Goal: Task Accomplishment & Management: Use online tool/utility

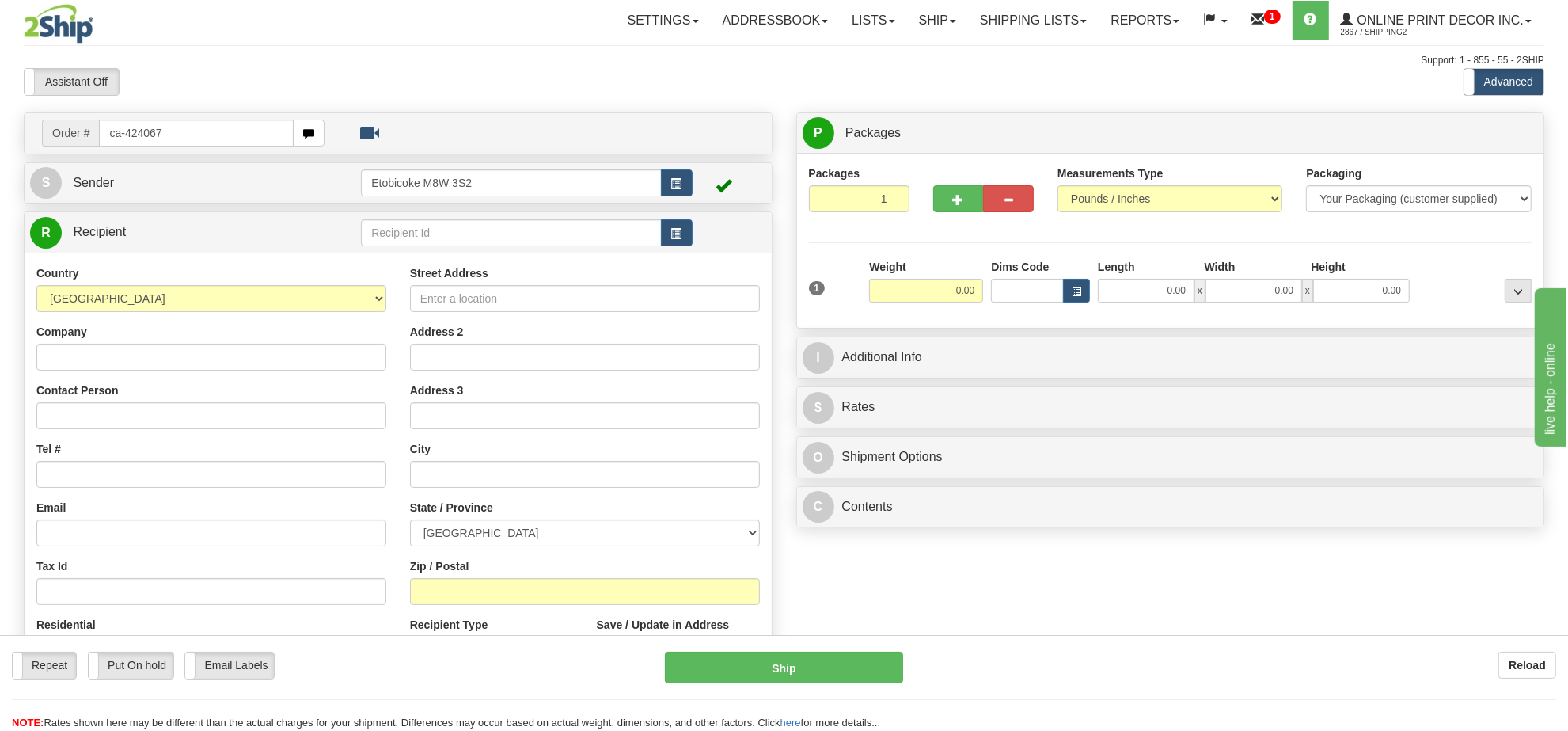
type input "ca-424067"
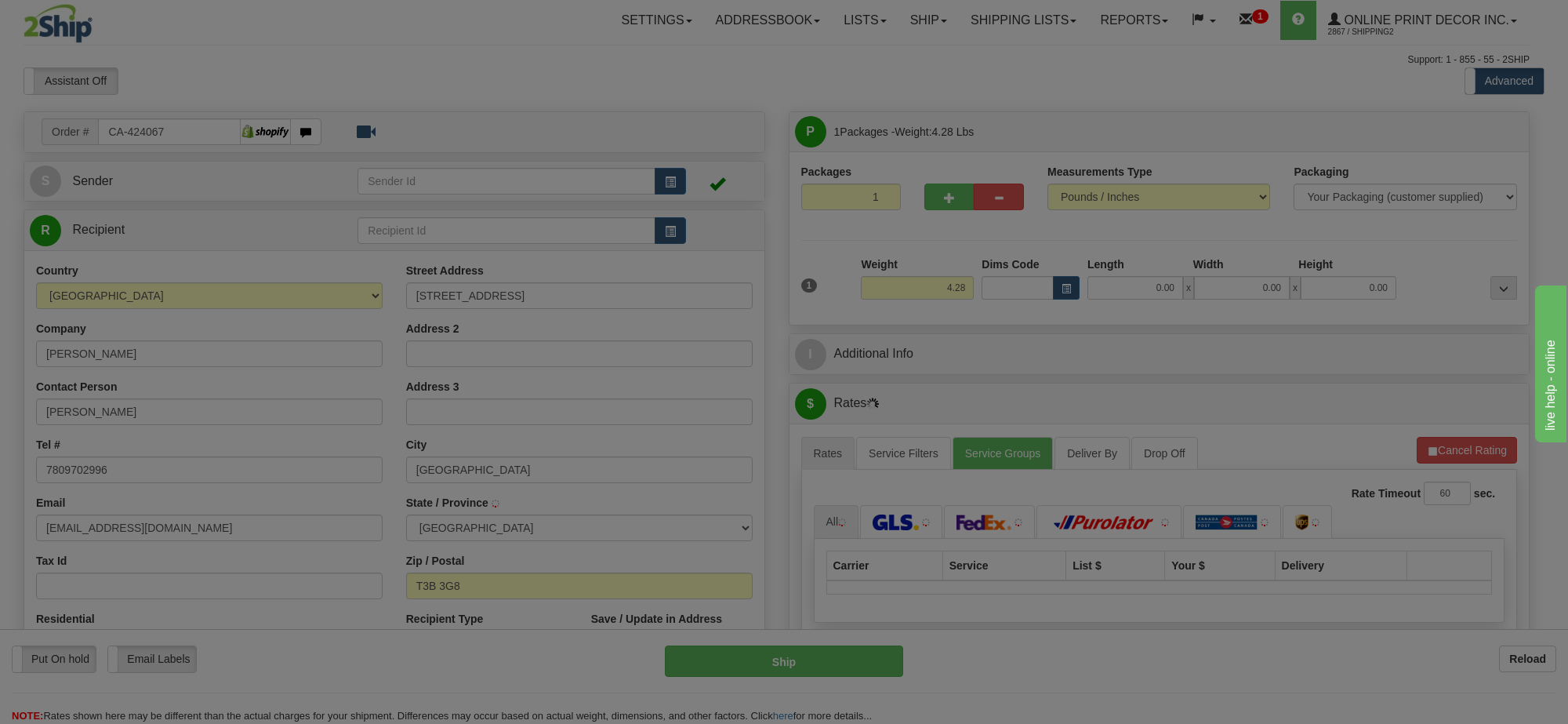
type input "CALGARY"
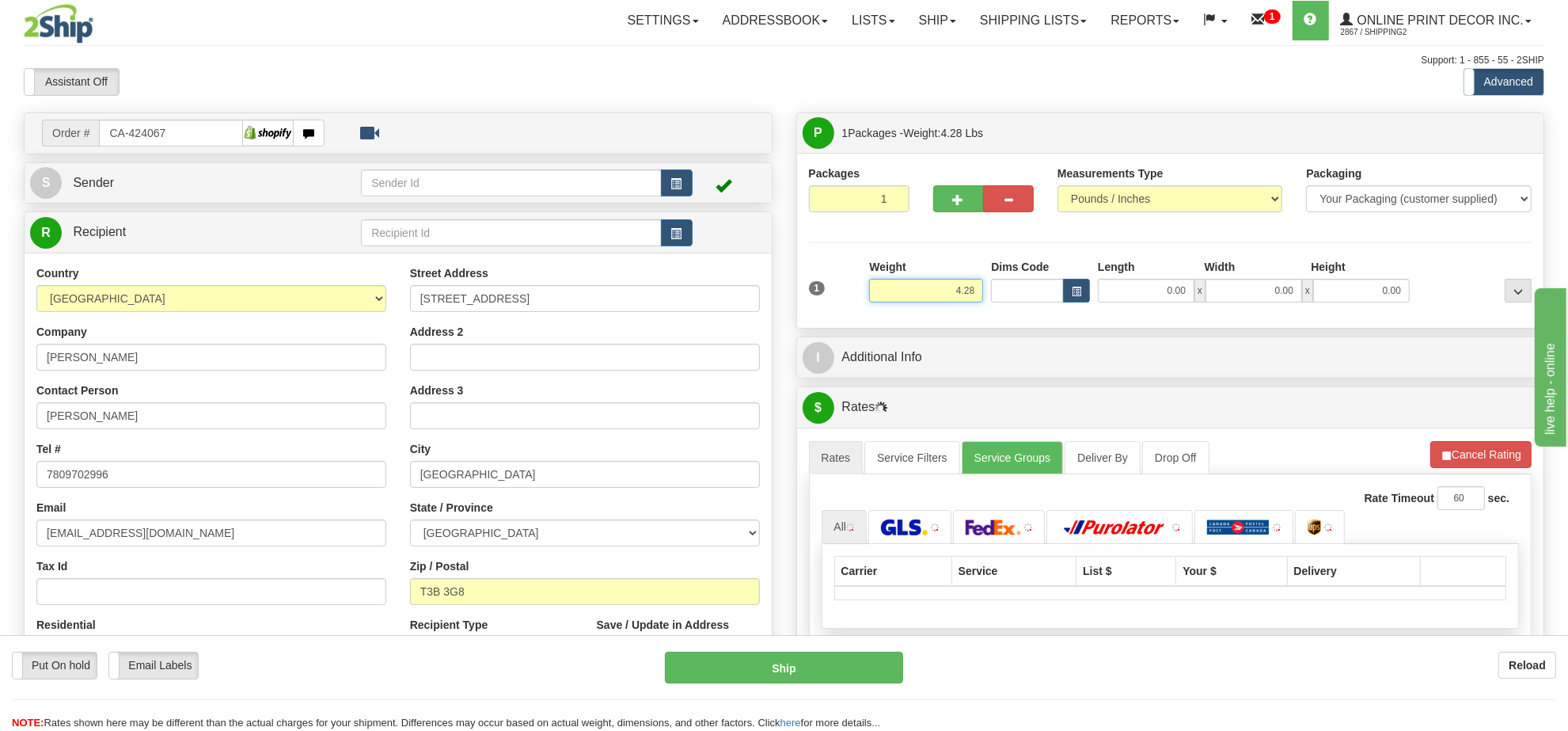
click at [950, 293] on input "4.28" at bounding box center [926, 291] width 114 height 23
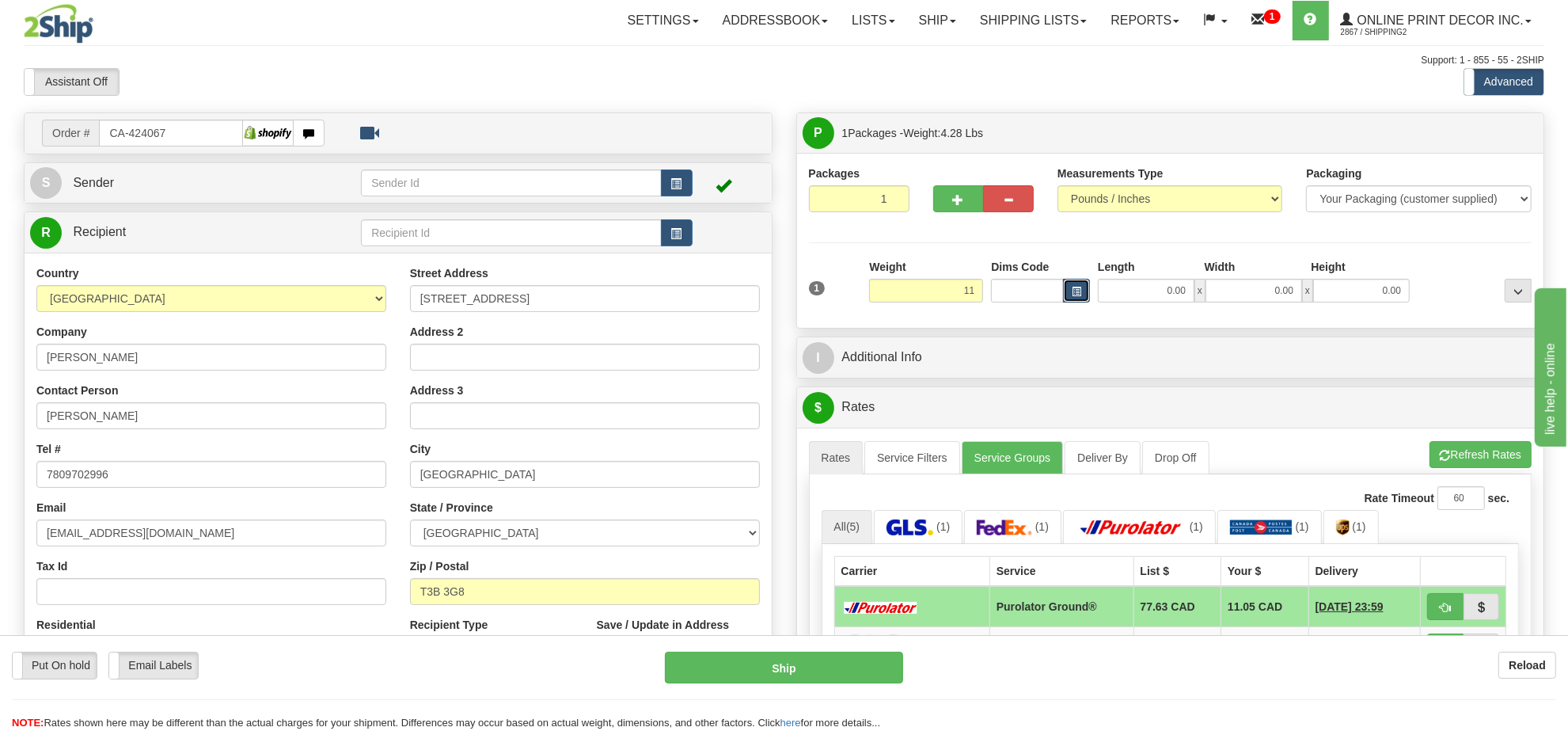
type input "11.00"
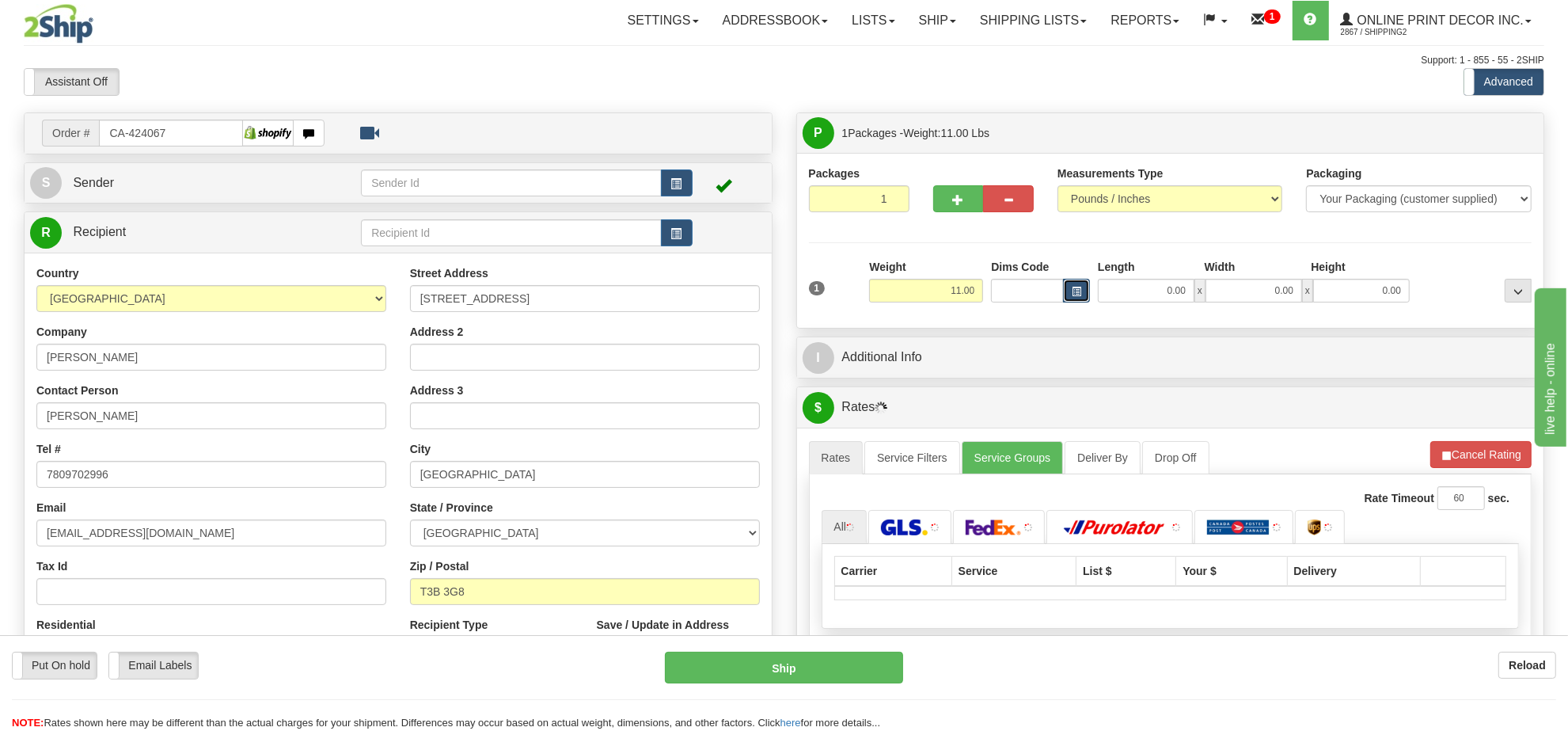
click at [1070, 301] on button "button" at bounding box center [1076, 291] width 27 height 23
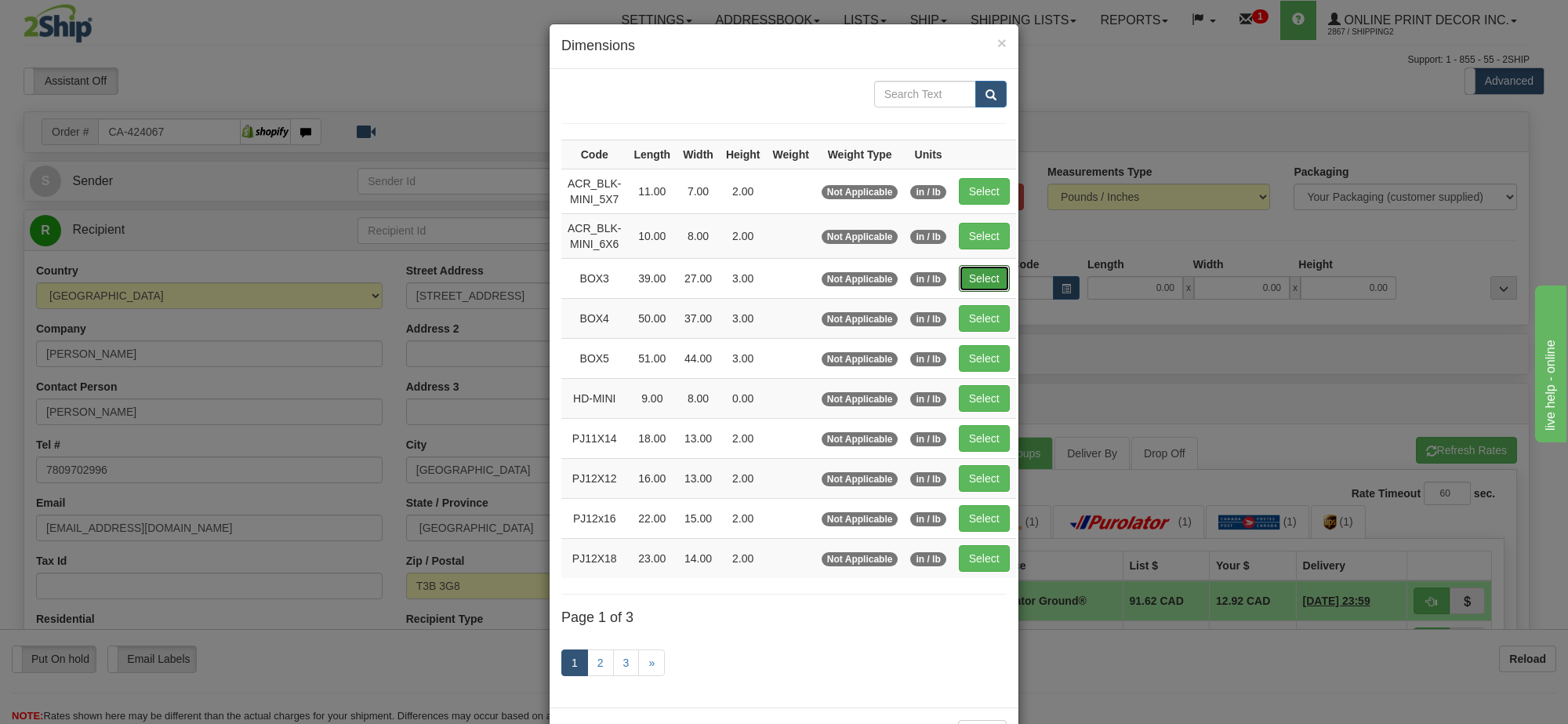
click at [984, 276] on button "Select" at bounding box center [983, 278] width 51 height 27
type input "BOX3"
type input "39.00"
type input "27.00"
type input "3.00"
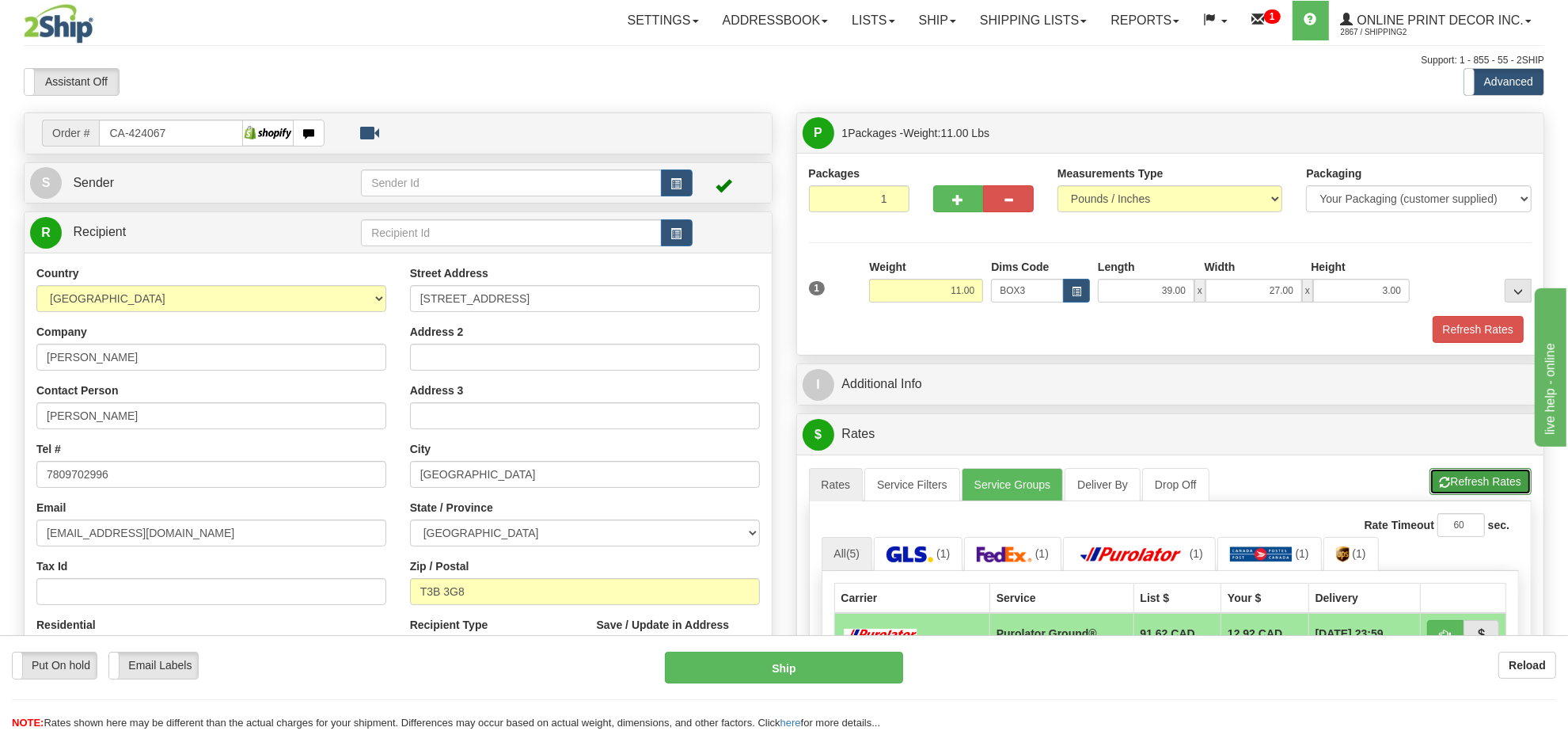
click at [1493, 477] on button "Refresh Rates" at bounding box center [1481, 482] width 102 height 27
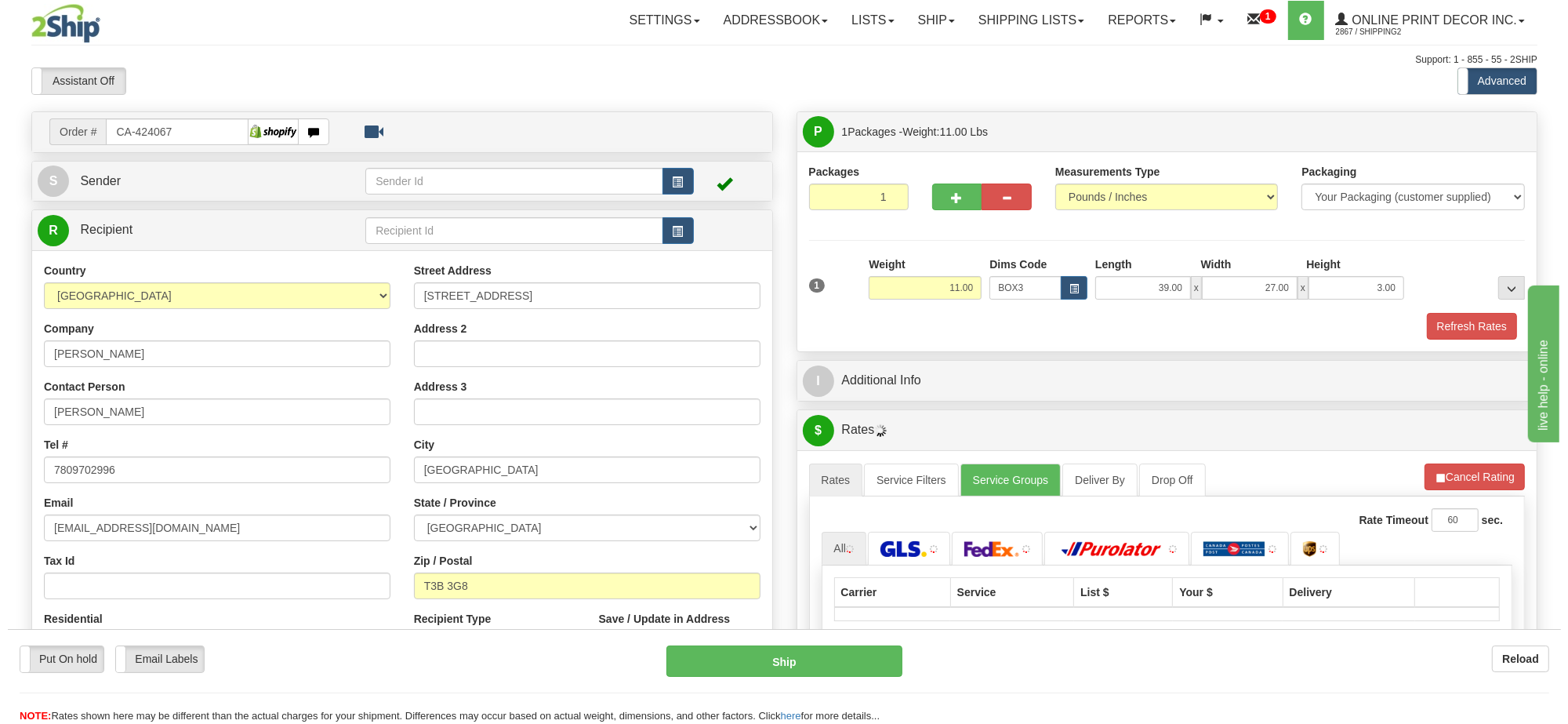
scroll to position [98, 0]
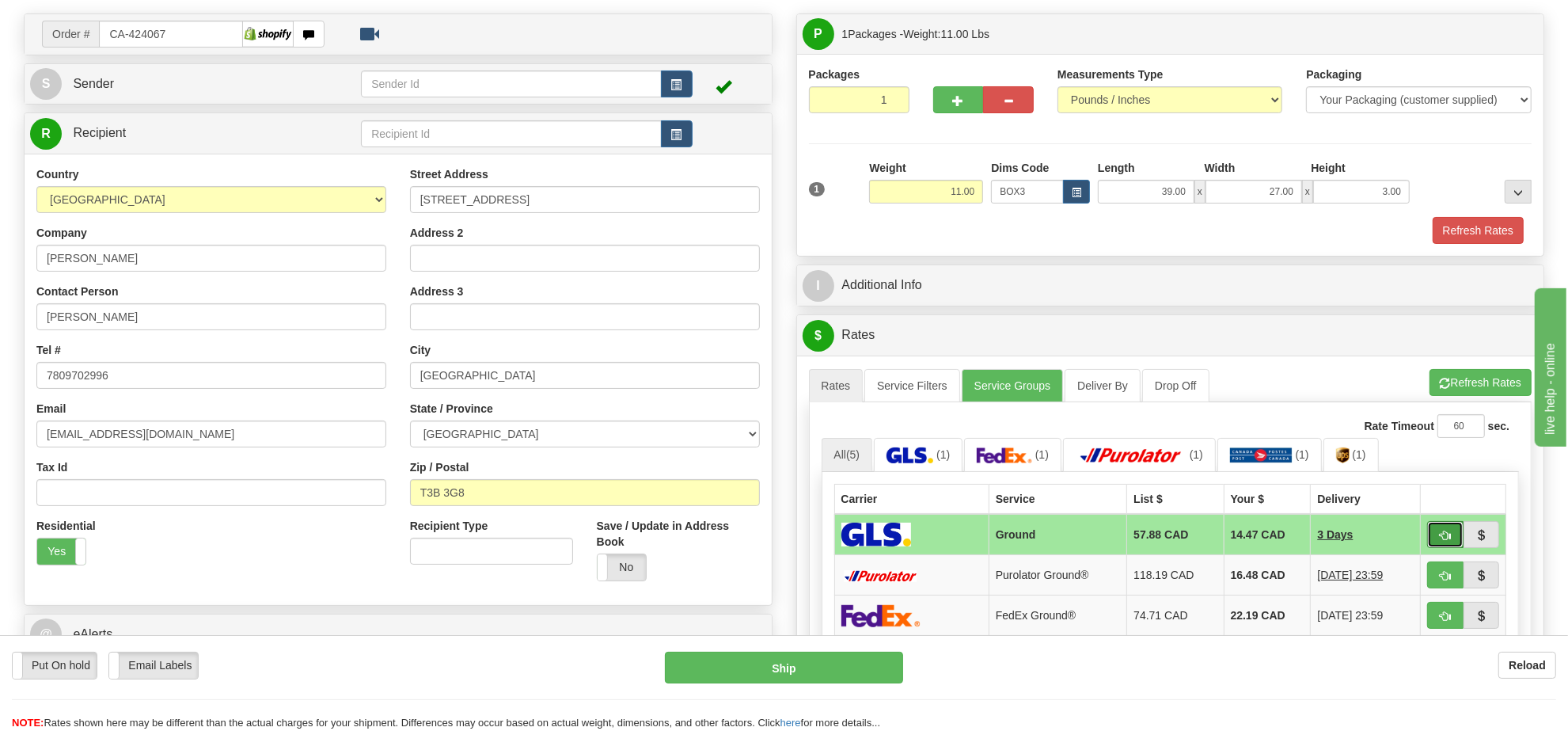
click at [1442, 541] on span "button" at bounding box center [1445, 535] width 11 height 10
type input "1"
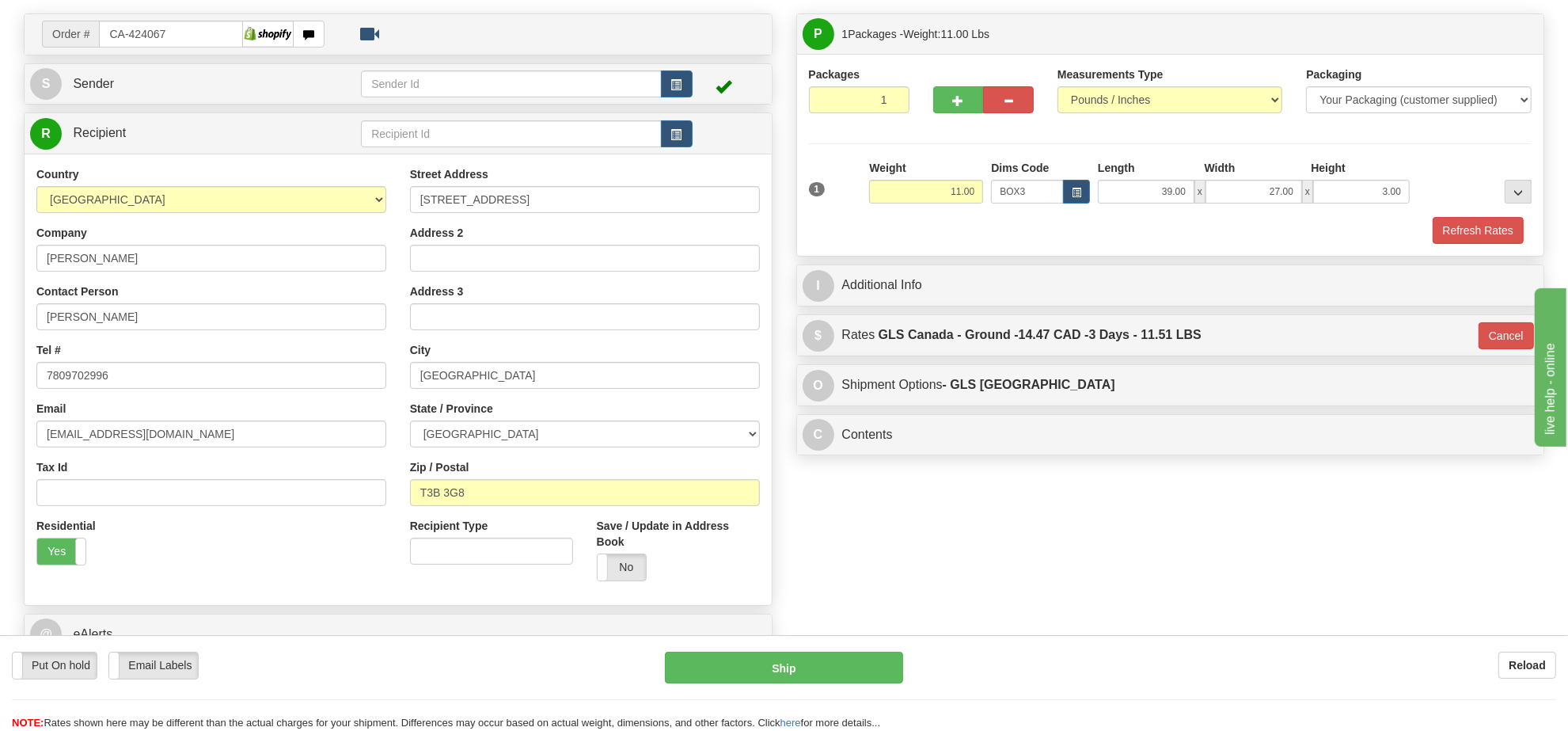
click at [867, 647] on div "Put On hold Put On hold Email Labels Email Labels Edit Reload Ship Reload" at bounding box center [784, 683] width 1568 height 96
click at [871, 666] on button "Ship" at bounding box center [783, 666] width 238 height 31
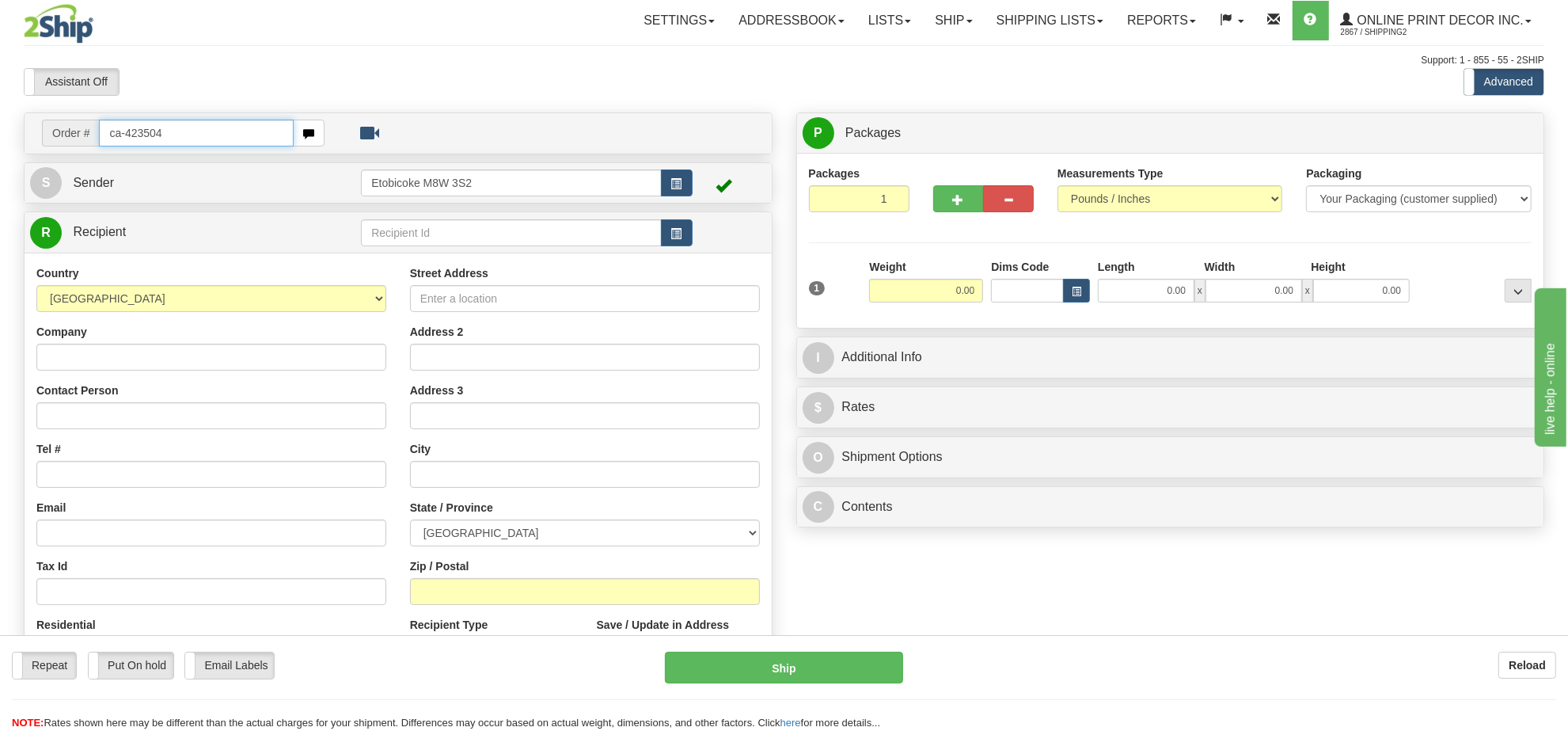
type input "ca-423504"
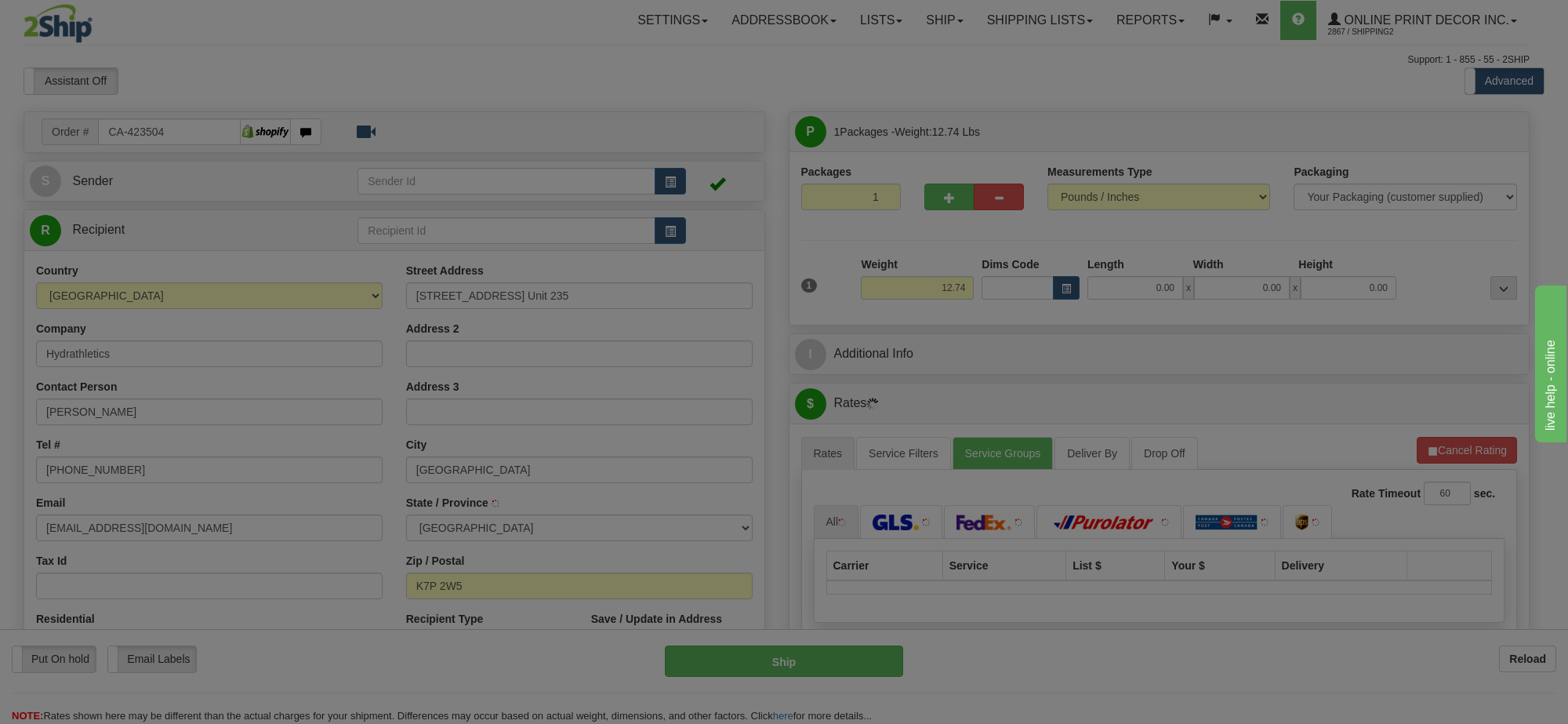
type input "KINGSTON"
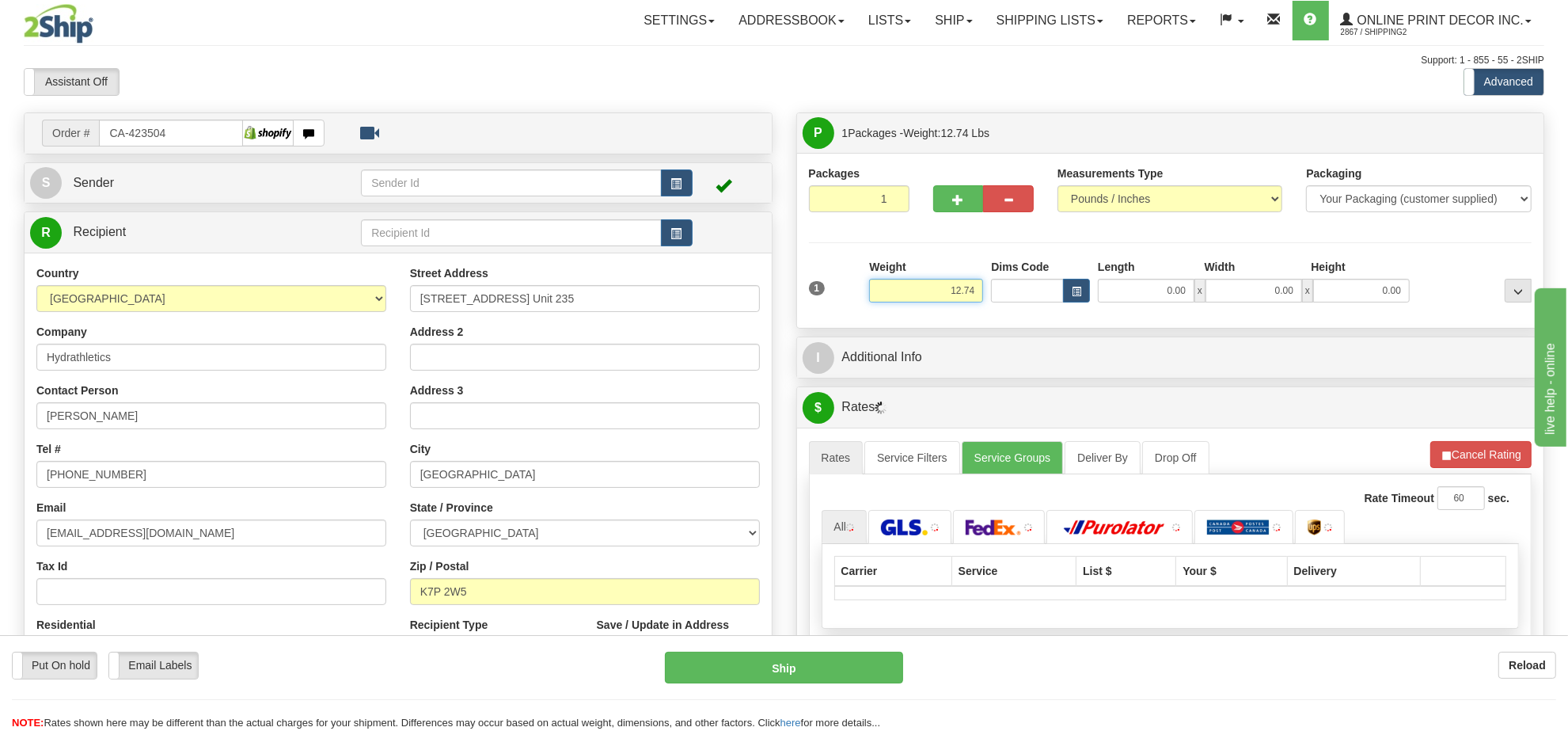
click at [963, 295] on input "12.74" at bounding box center [926, 291] width 114 height 23
click at [963, 294] on input "12.74" at bounding box center [926, 291] width 114 height 23
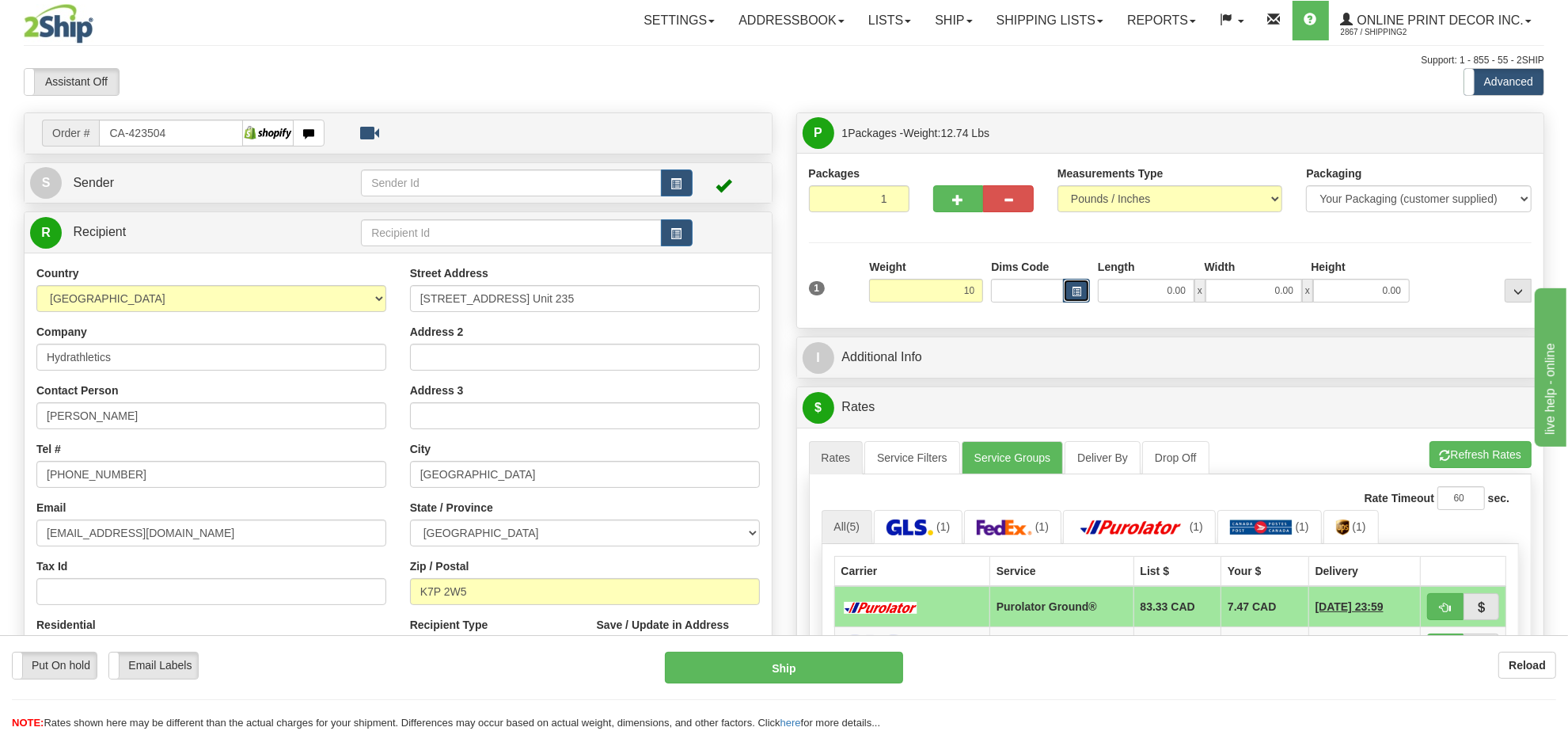
type input "10.00"
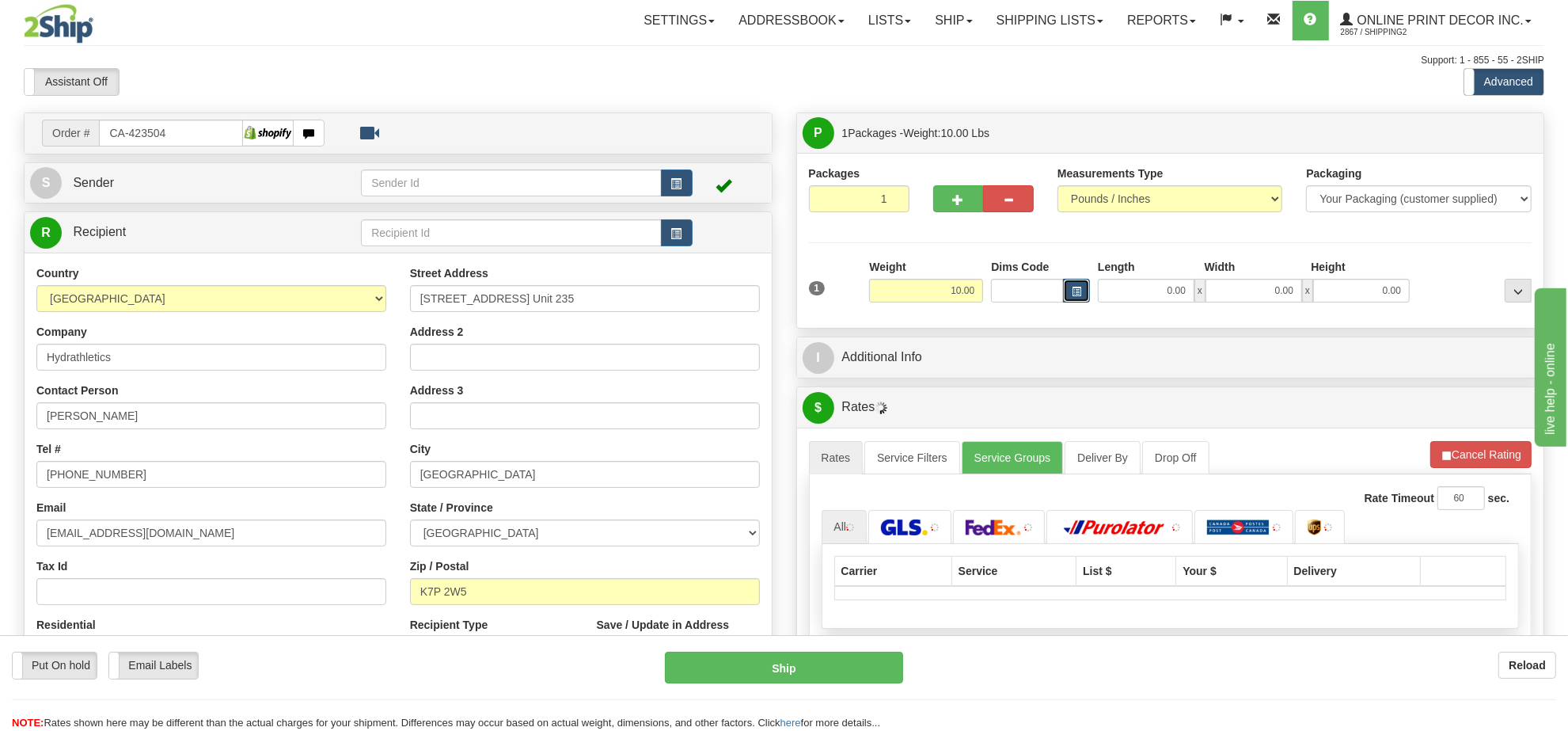
click at [1063, 292] on button "button" at bounding box center [1076, 291] width 27 height 23
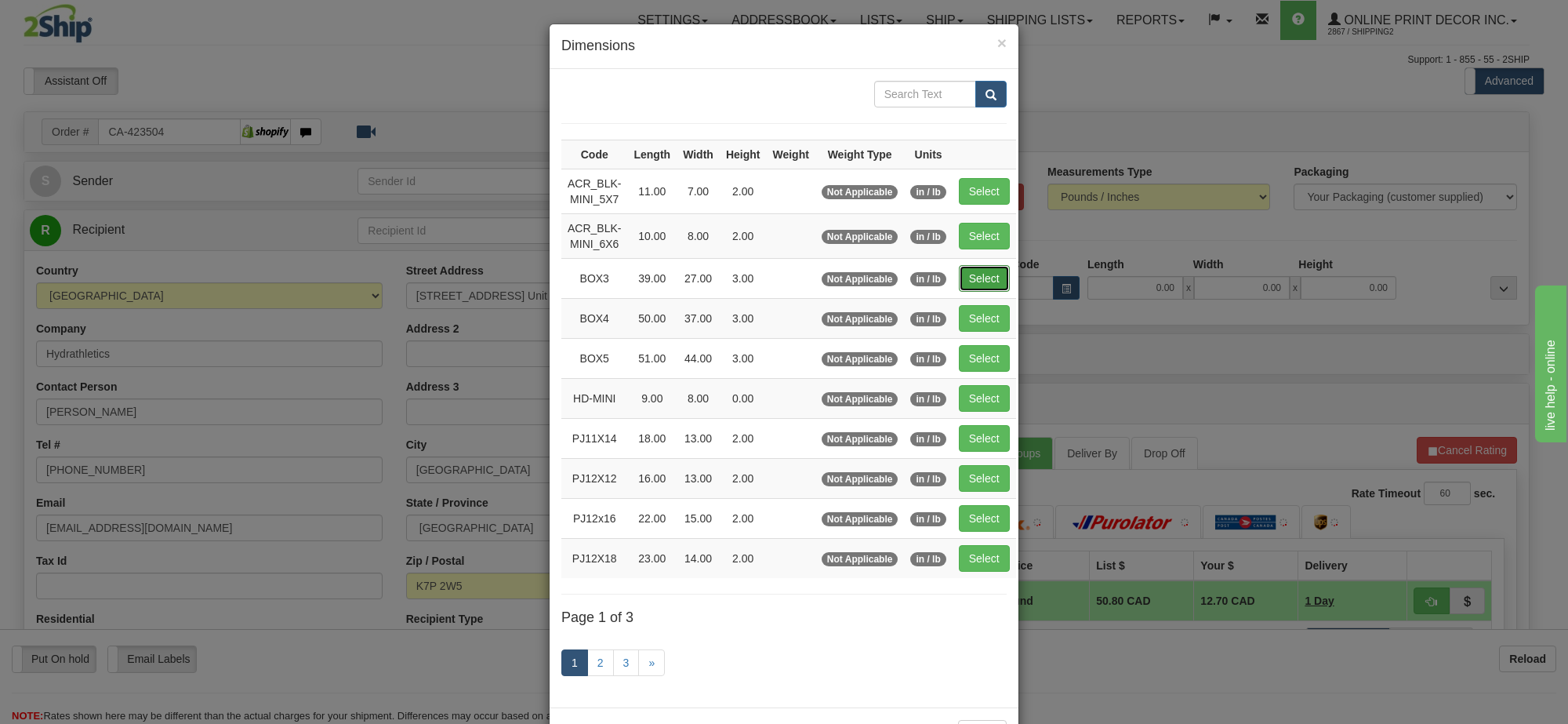
click at [991, 270] on button "Select" at bounding box center [983, 278] width 51 height 27
type input "BOX3"
type input "39.00"
type input "27.00"
type input "3.00"
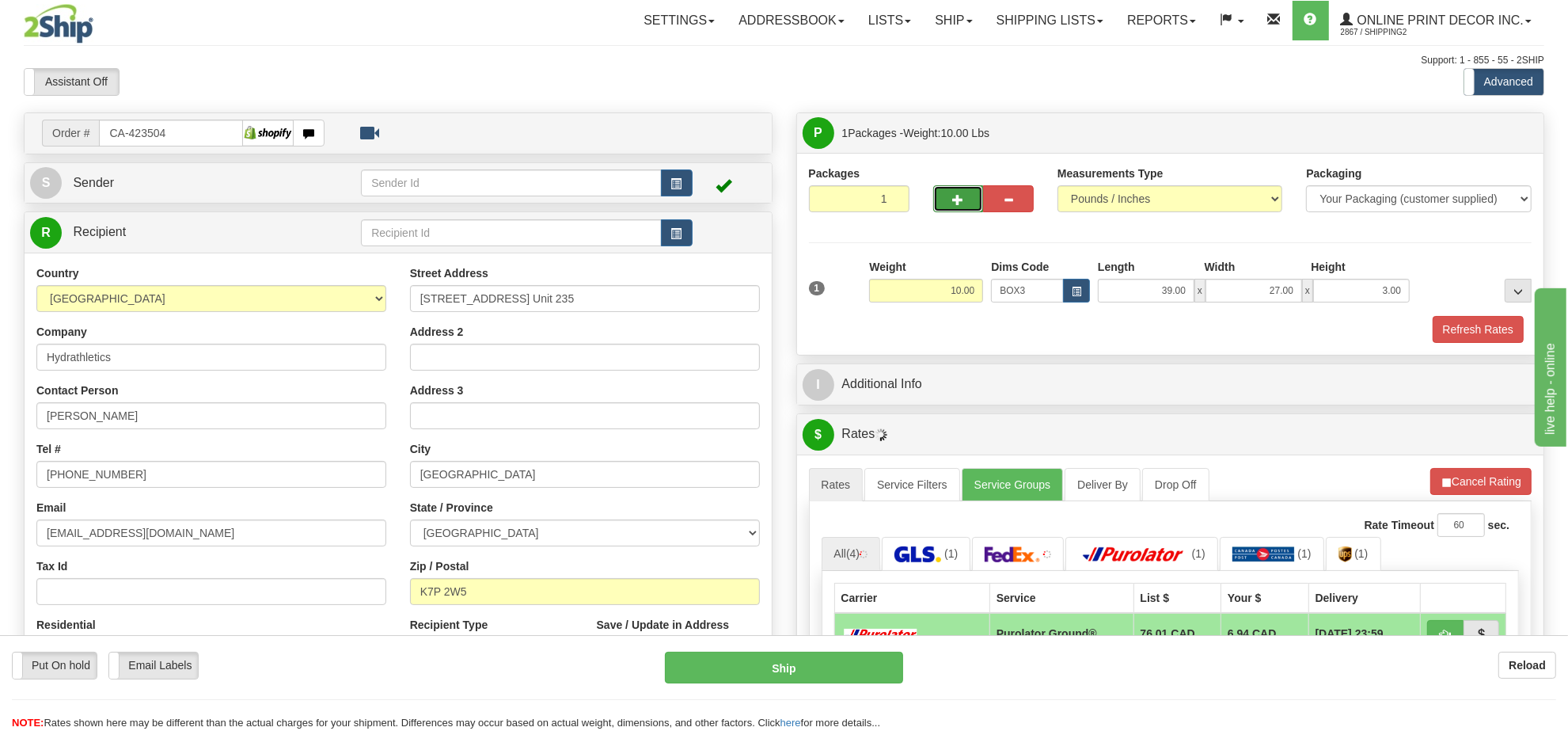
click at [962, 195] on span "button" at bounding box center [959, 199] width 11 height 10
radio input "true"
type input "2"
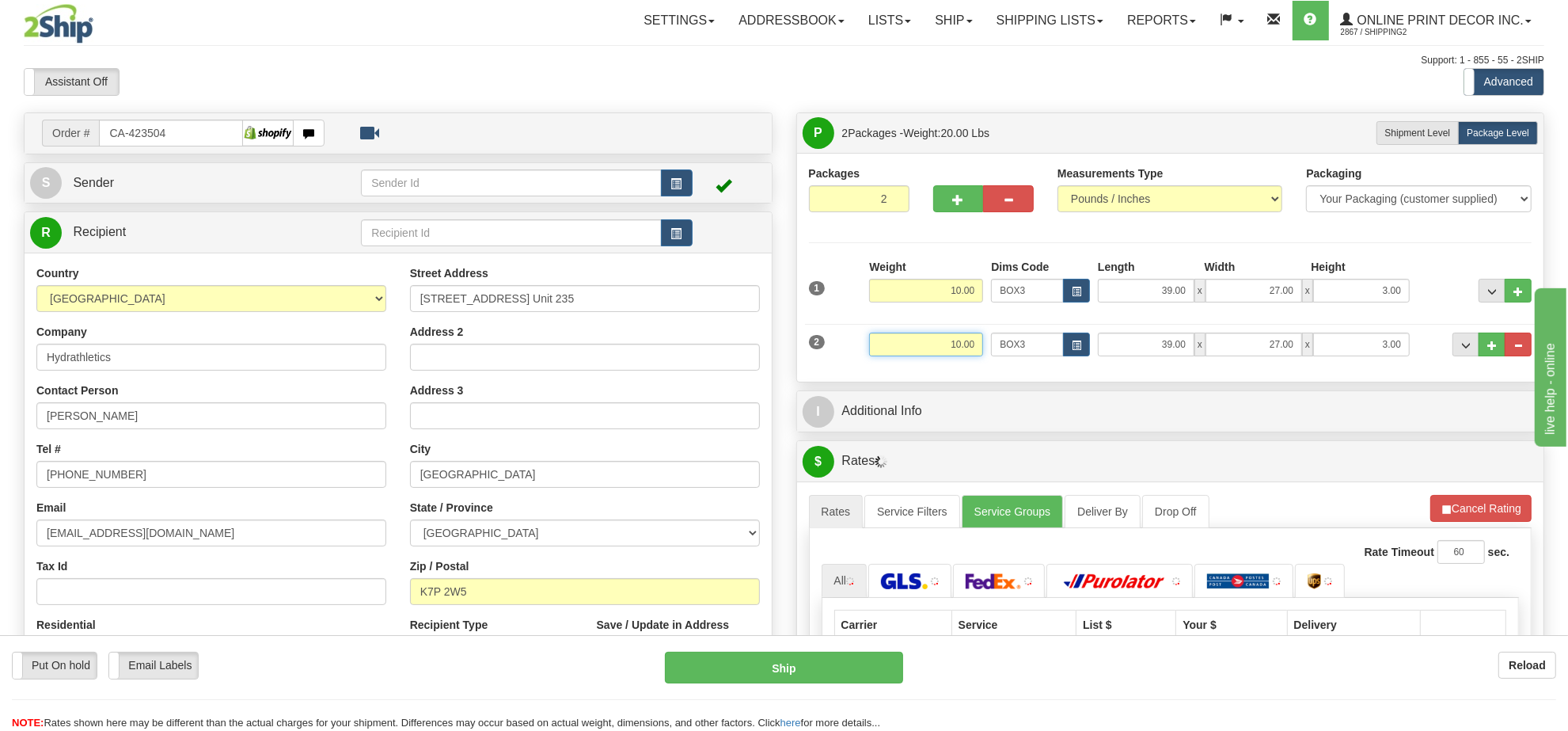
click at [971, 356] on input "10.00" at bounding box center [926, 344] width 114 height 23
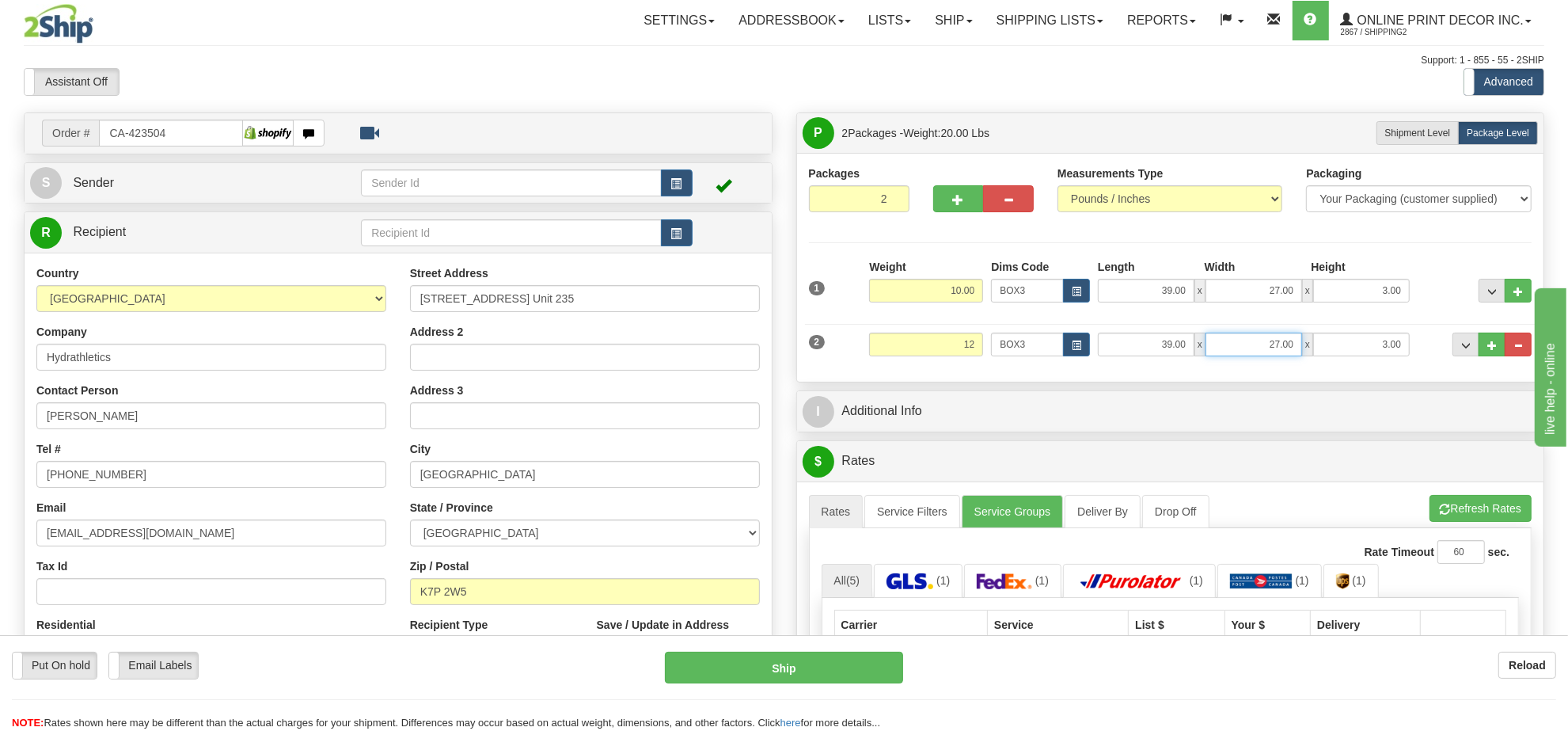
type input "12.00"
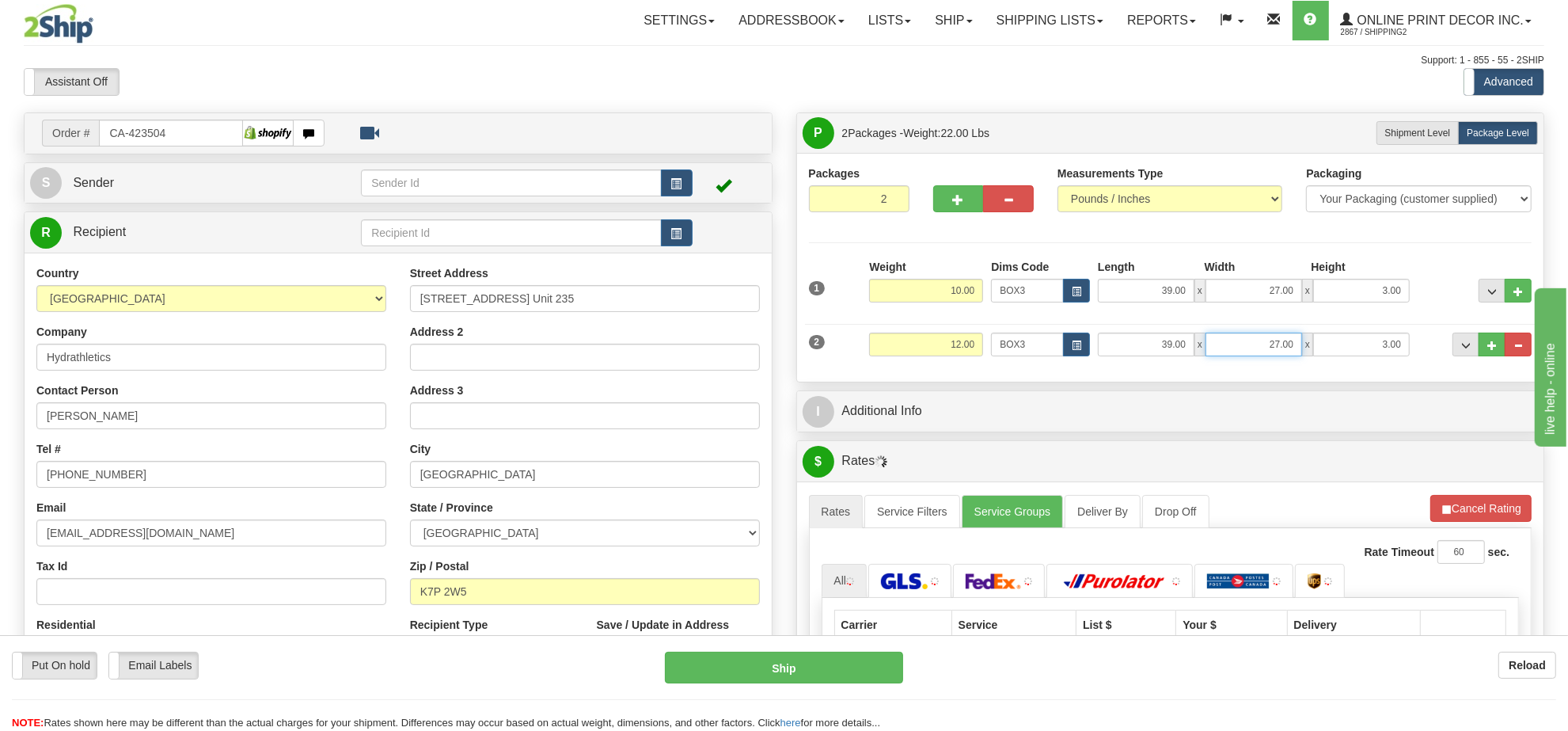
click at [1257, 345] on input "27.00" at bounding box center [1254, 344] width 97 height 23
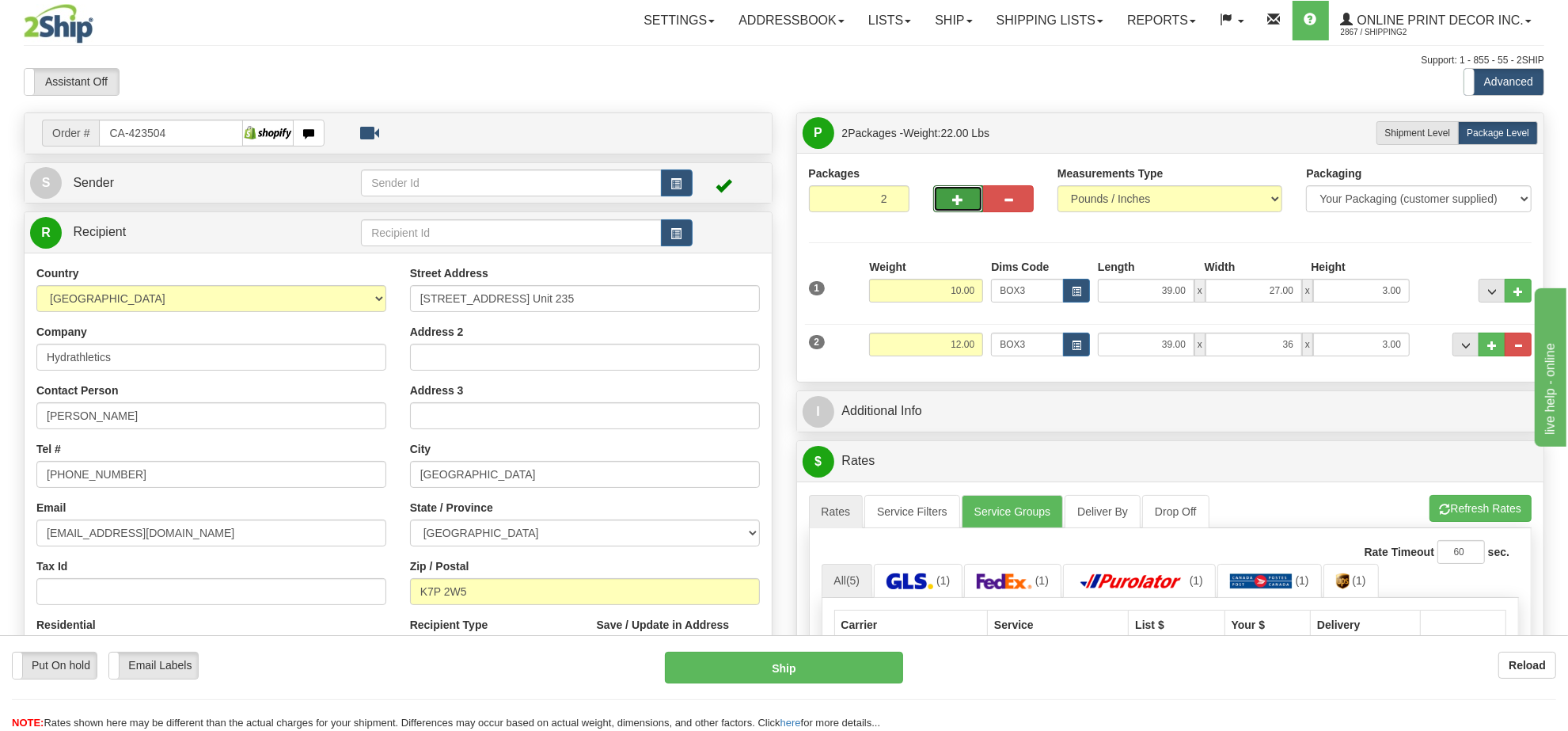
type input "36.00"
click at [947, 202] on button "button" at bounding box center [958, 199] width 50 height 27
type input "3"
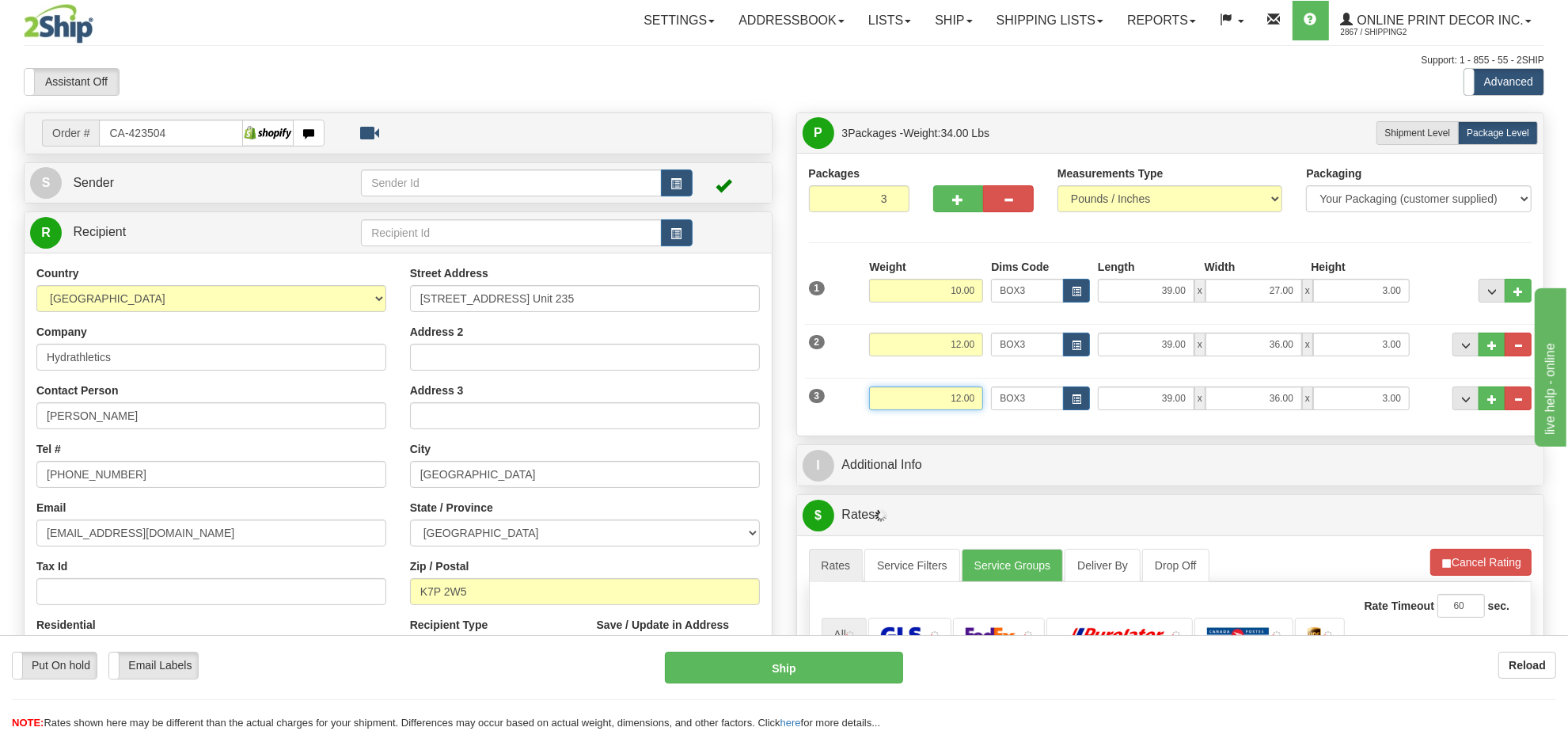
click at [967, 404] on input "12.00" at bounding box center [926, 398] width 114 height 23
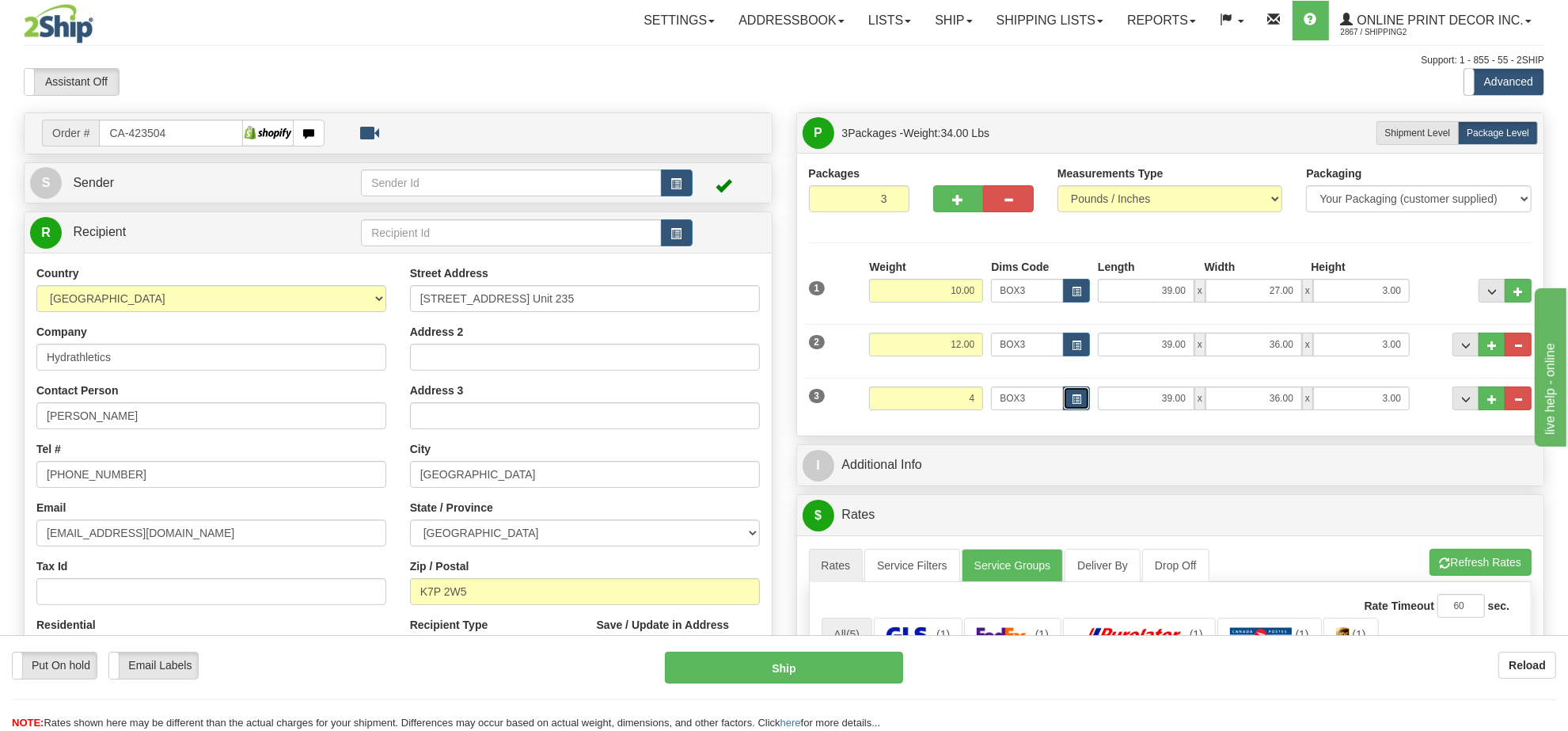
type input "4.00"
click at [1073, 401] on span "button" at bounding box center [1076, 399] width 10 height 9
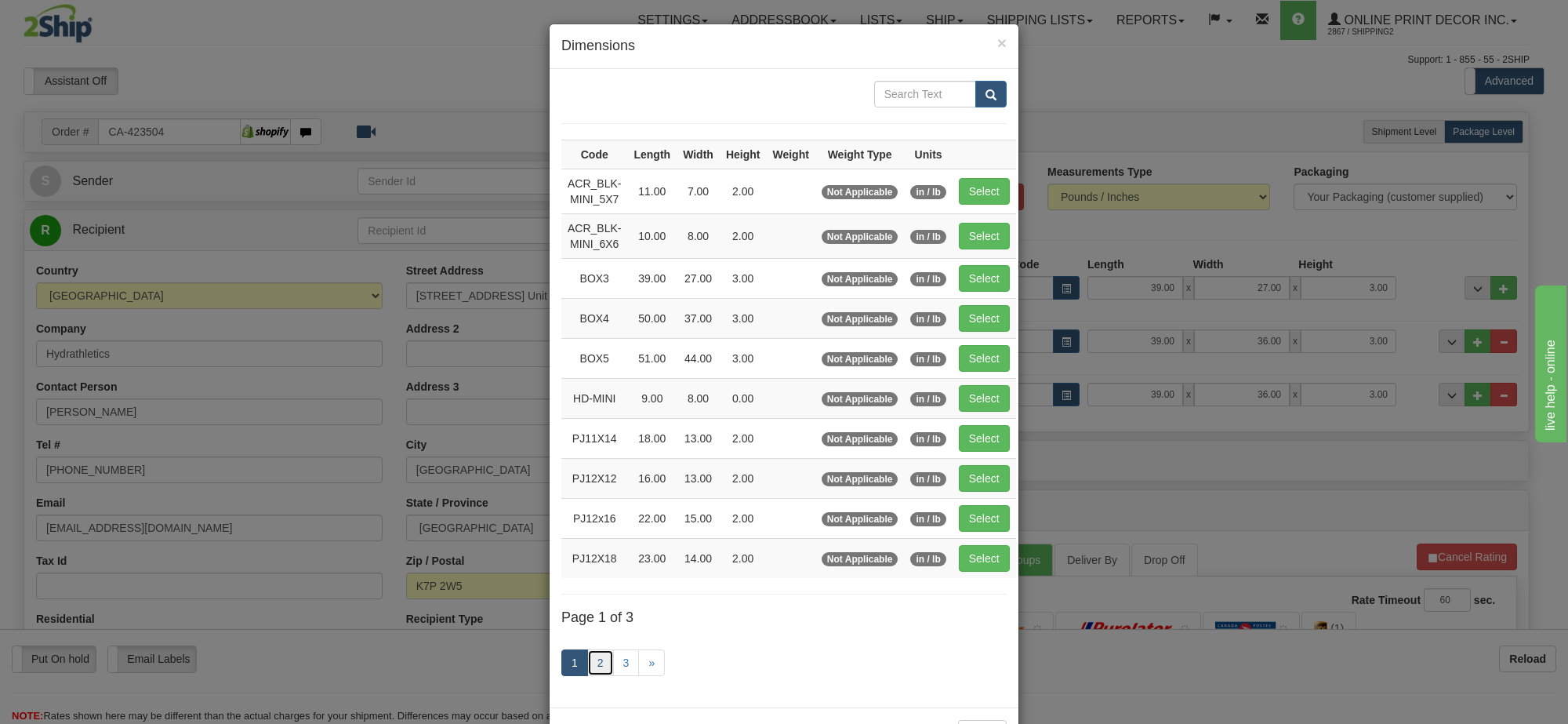
click at [593, 676] on link "2" at bounding box center [601, 663] width 27 height 27
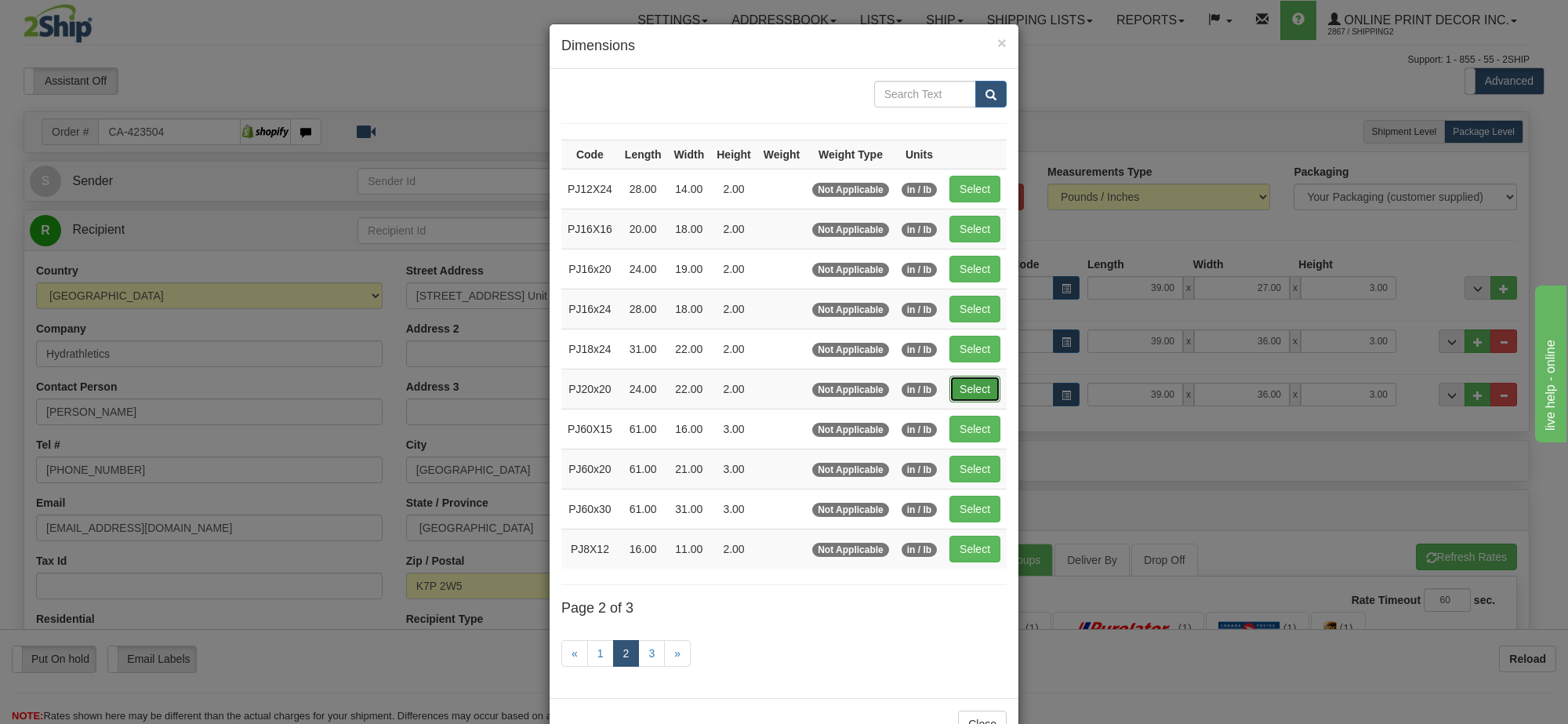
click at [971, 388] on button "Select" at bounding box center [975, 389] width 51 height 27
type input "PJ20x20"
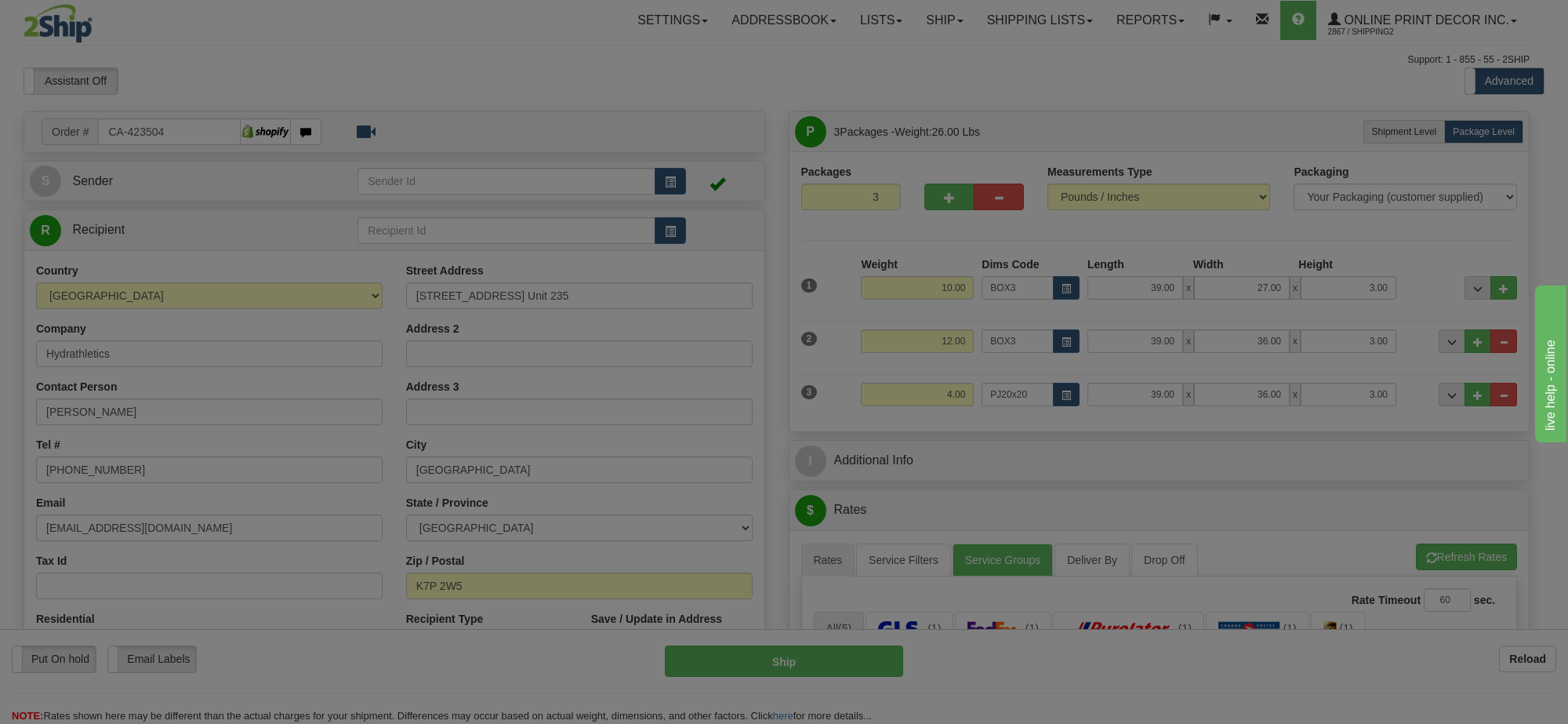
type input "24.00"
type input "22.00"
type input "2.00"
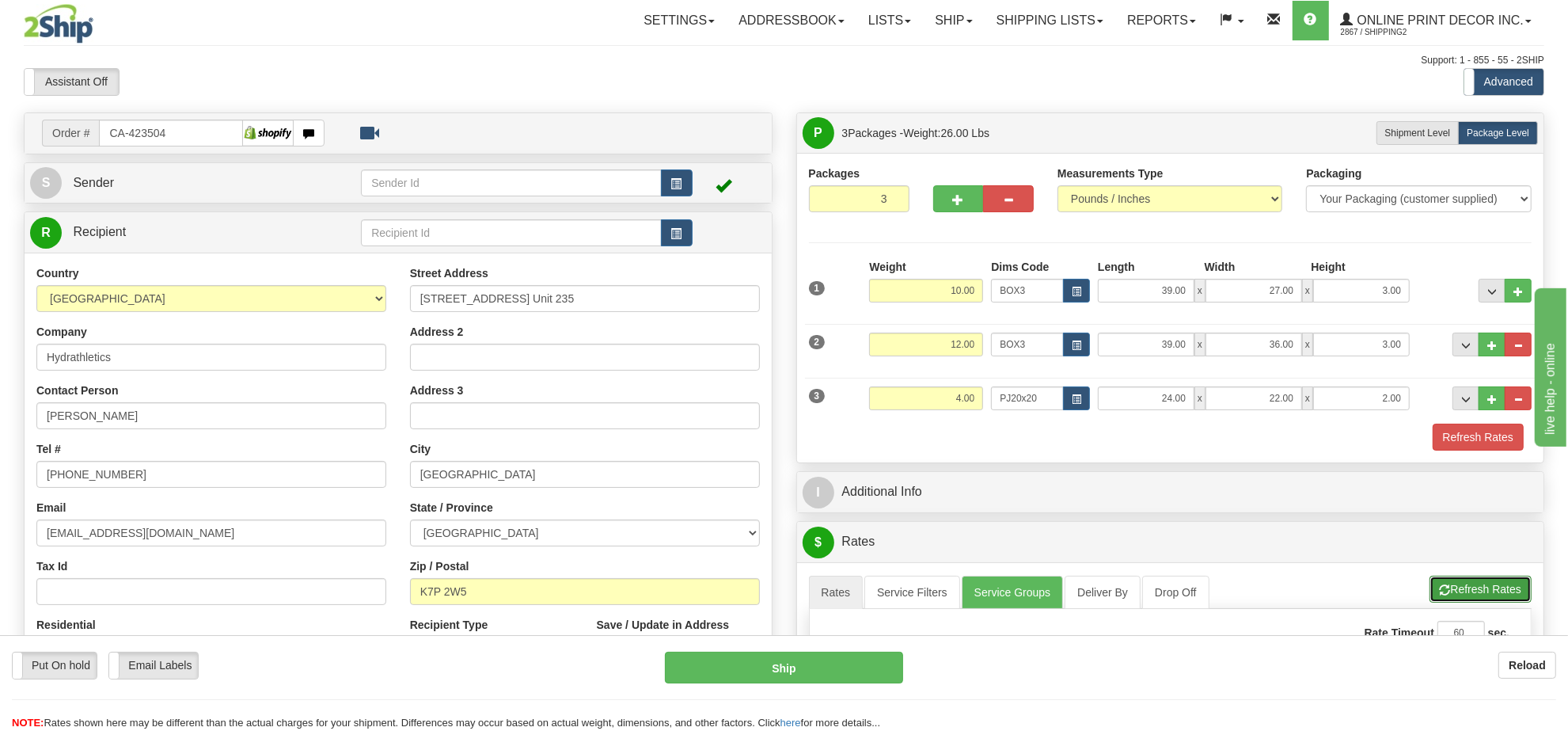
click at [1486, 589] on button "Refresh Rates" at bounding box center [1481, 589] width 102 height 27
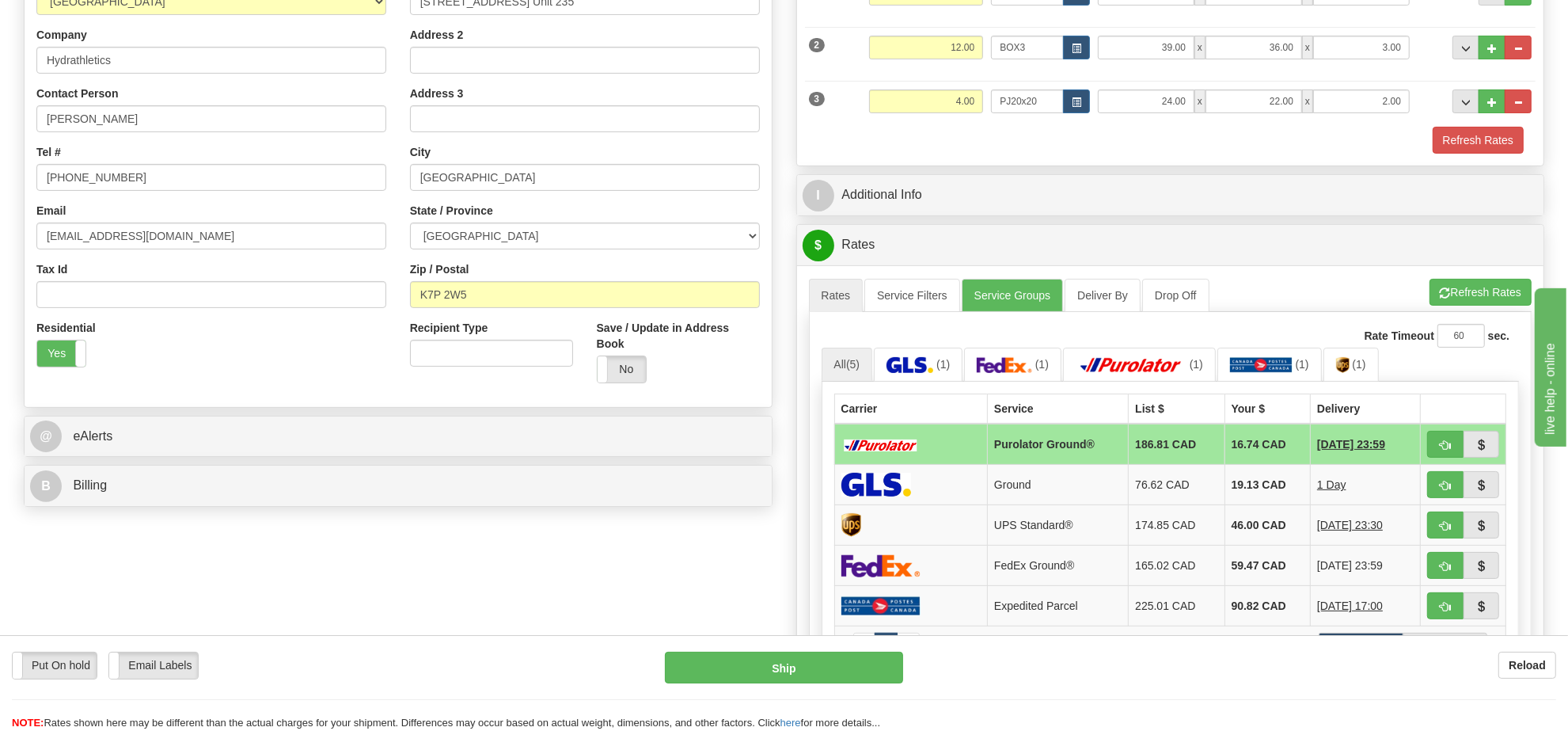
scroll to position [198, 0]
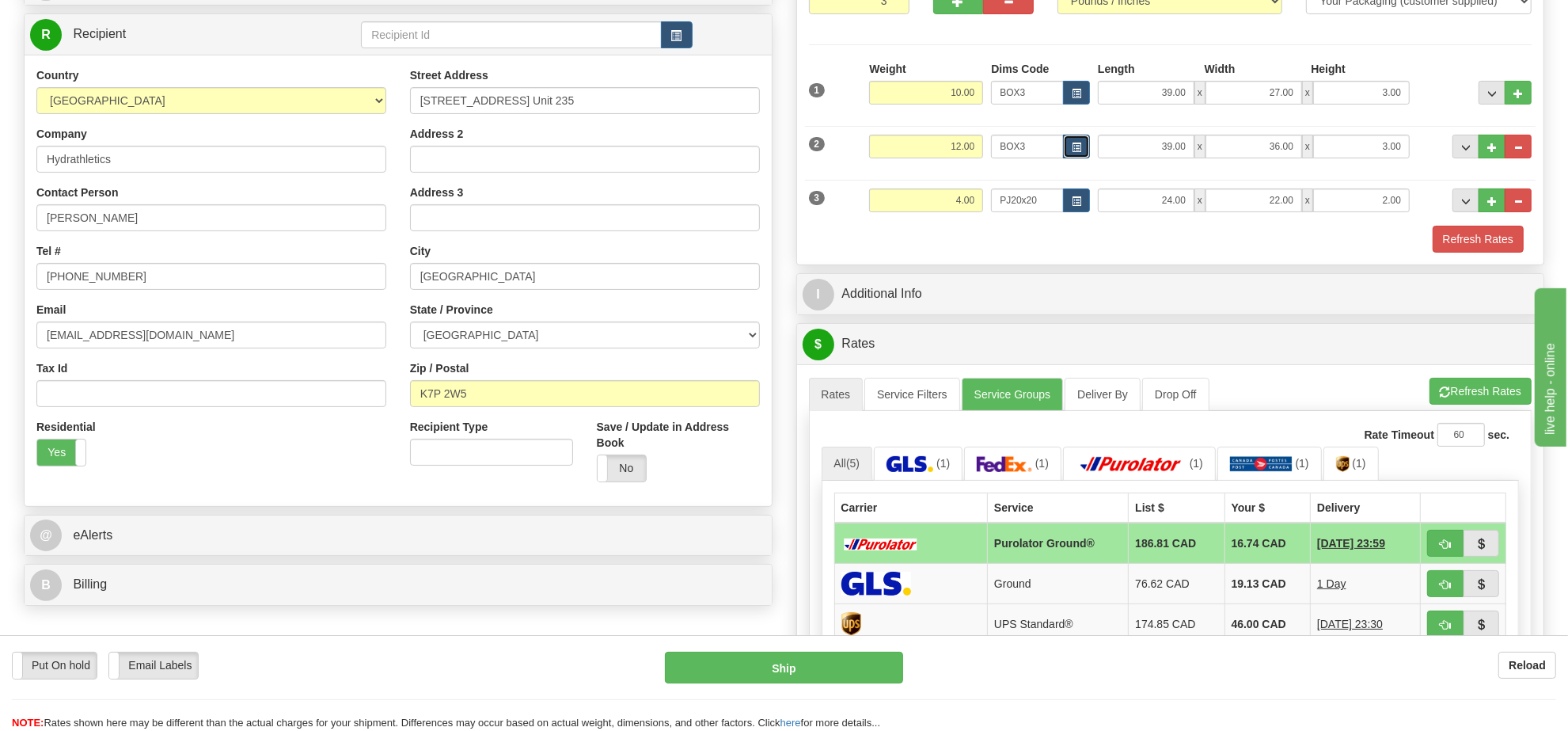
click at [1075, 144] on span "button" at bounding box center [1076, 148] width 10 height 9
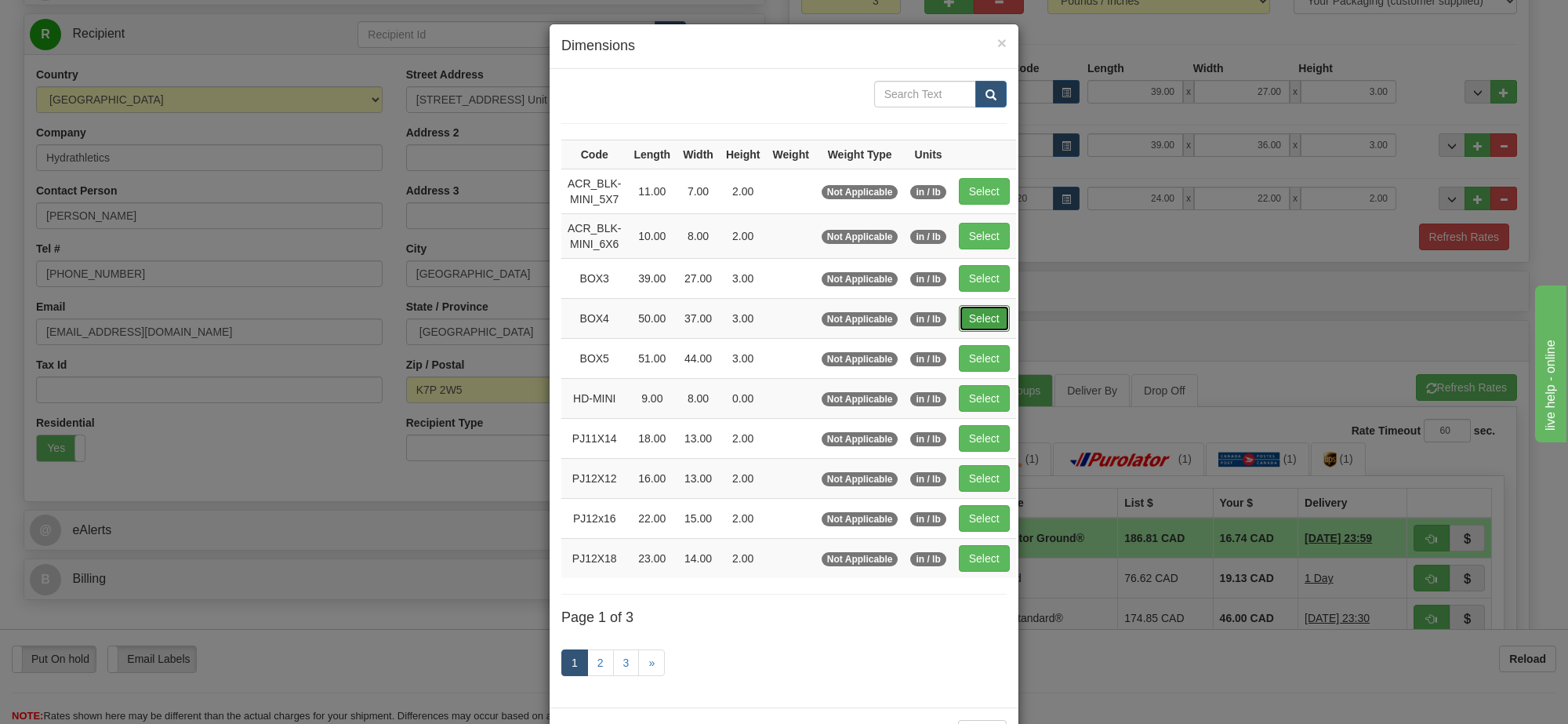
click at [975, 317] on button "Select" at bounding box center [983, 318] width 51 height 27
type input "BOX4"
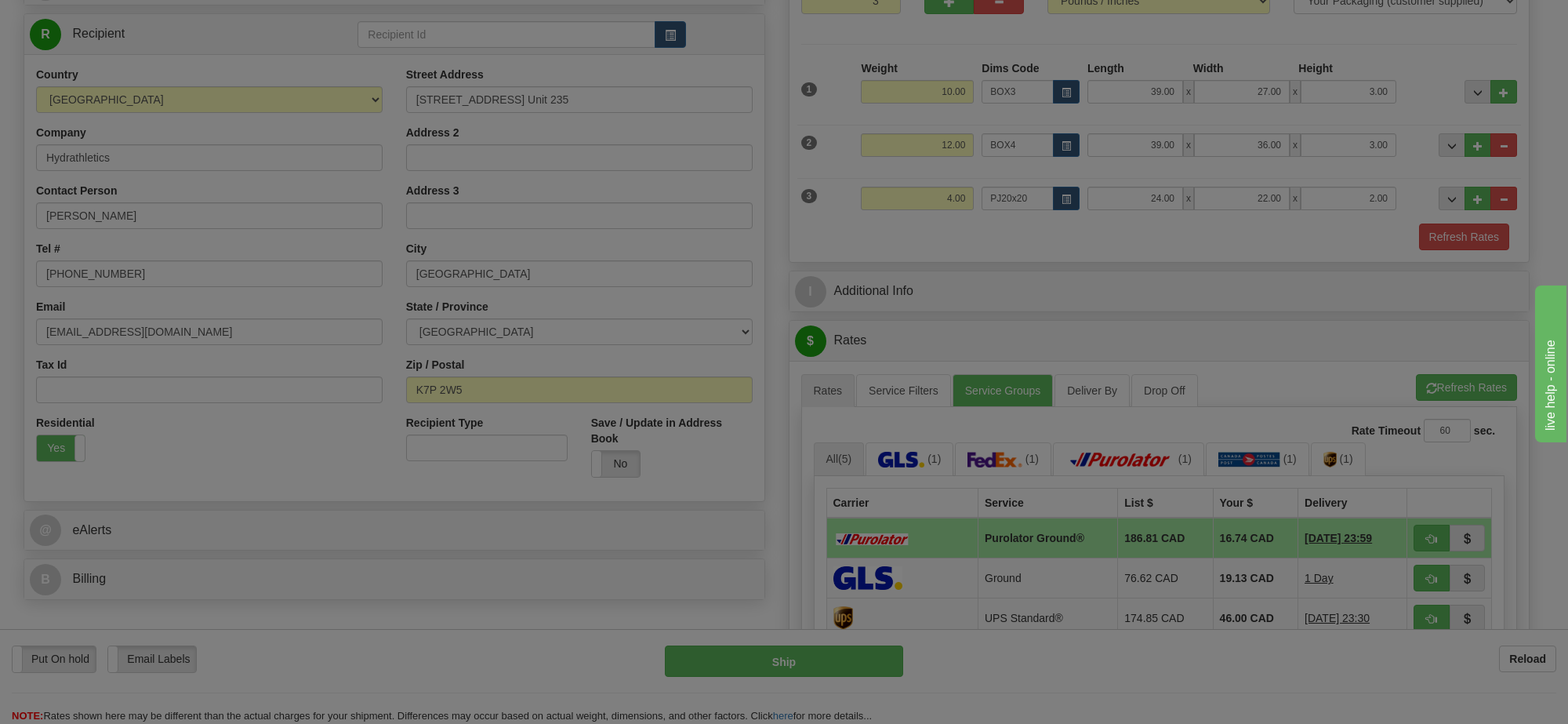
type input "50.00"
type input "37.00"
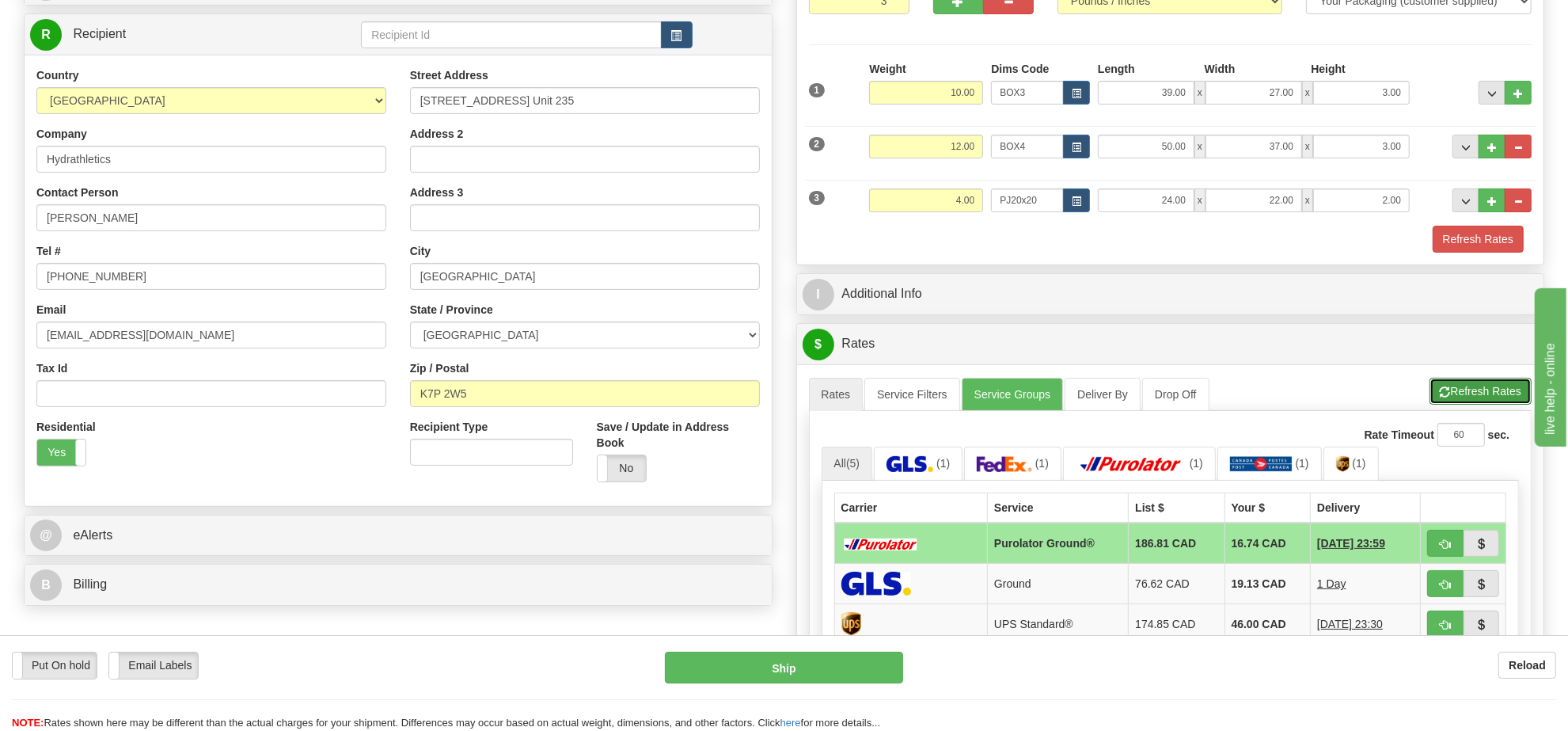
click at [1458, 394] on button "Refresh Rates" at bounding box center [1481, 391] width 102 height 27
click at [1076, 144] on span "button" at bounding box center [1076, 148] width 10 height 9
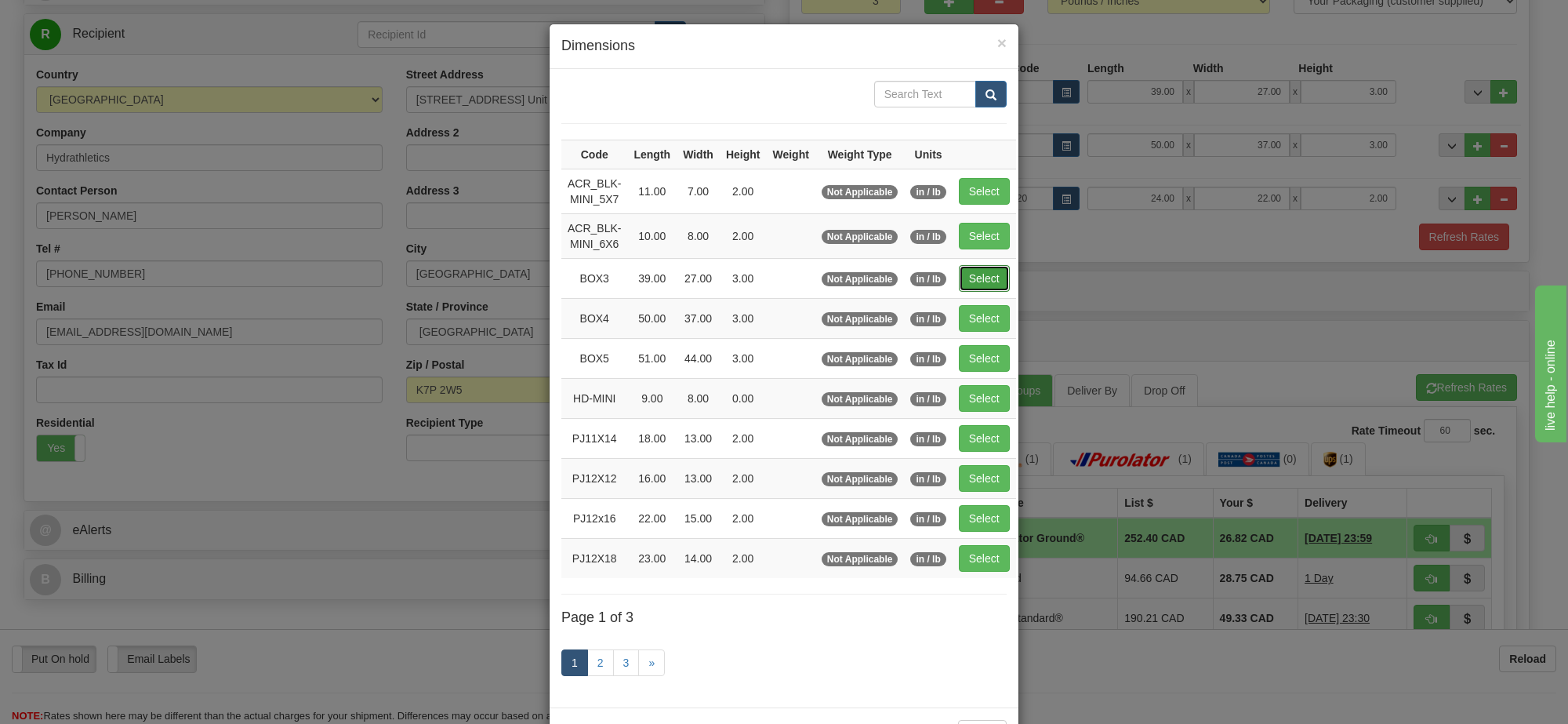
click at [989, 276] on button "Select" at bounding box center [983, 278] width 51 height 27
type input "BOX3"
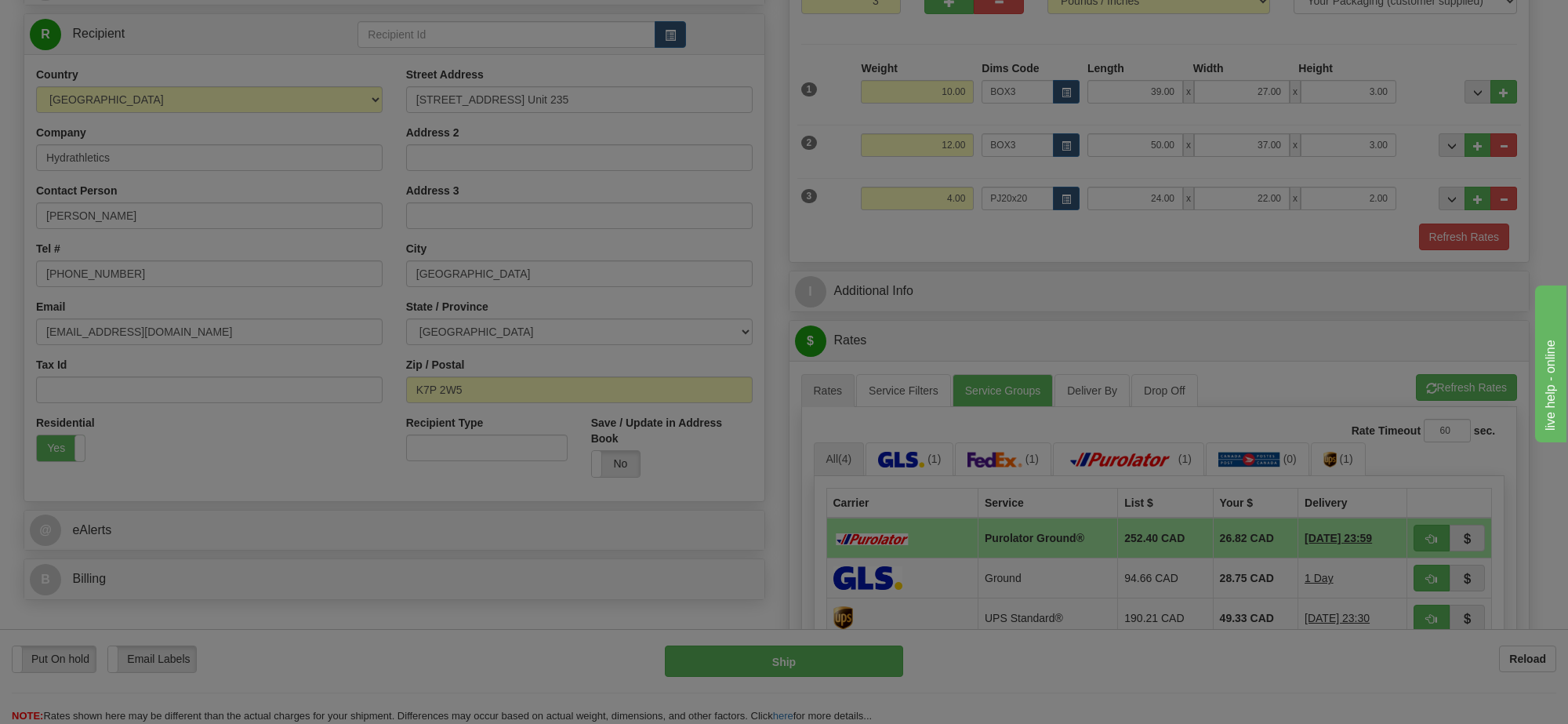
type input "39.00"
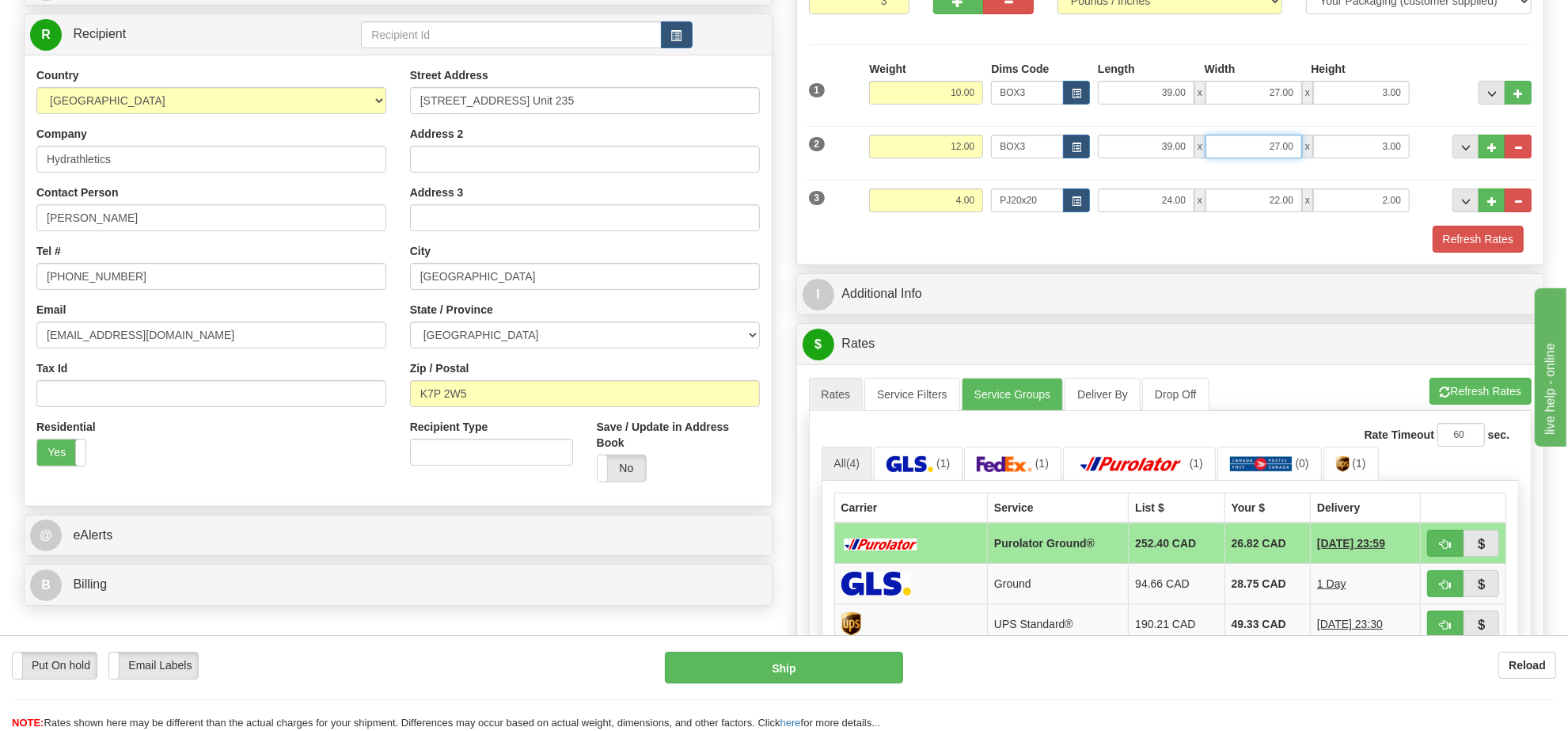
click at [1267, 156] on input "27.00" at bounding box center [1254, 146] width 97 height 23
type input "36.00"
click at [1457, 396] on button "Refresh Rates" at bounding box center [1481, 391] width 102 height 27
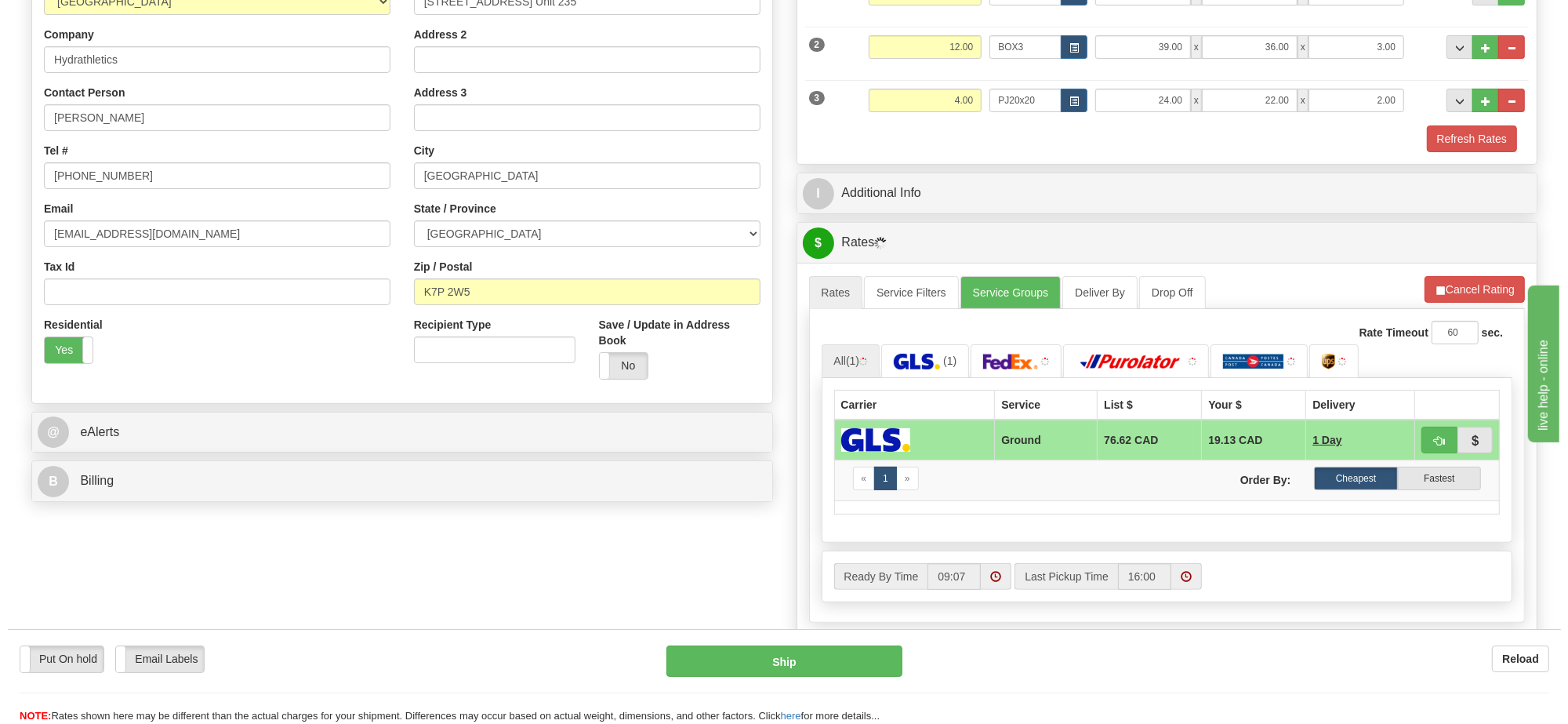
scroll to position [392, 0]
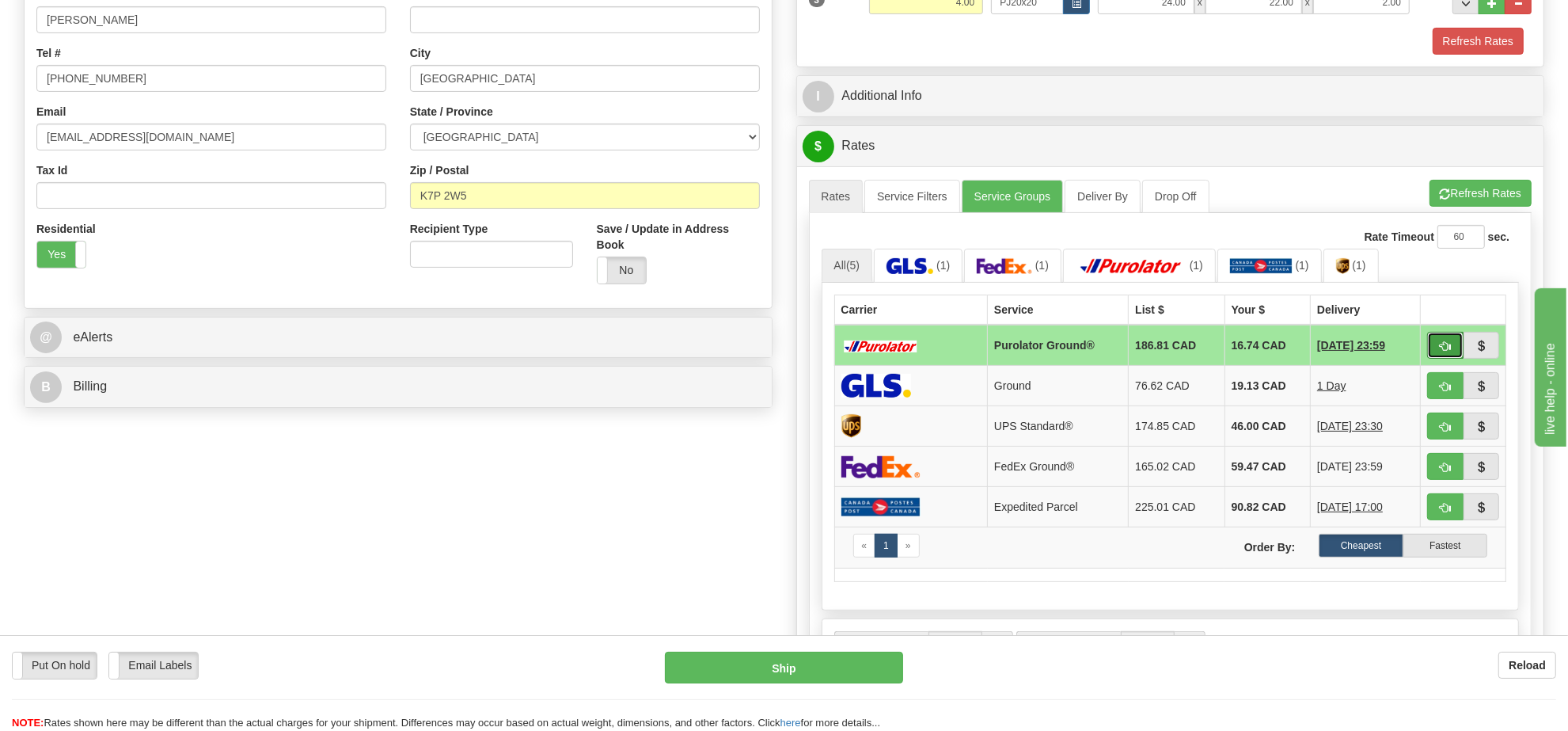
click at [1445, 342] on button "button" at bounding box center [1445, 345] width 37 height 27
type input "260"
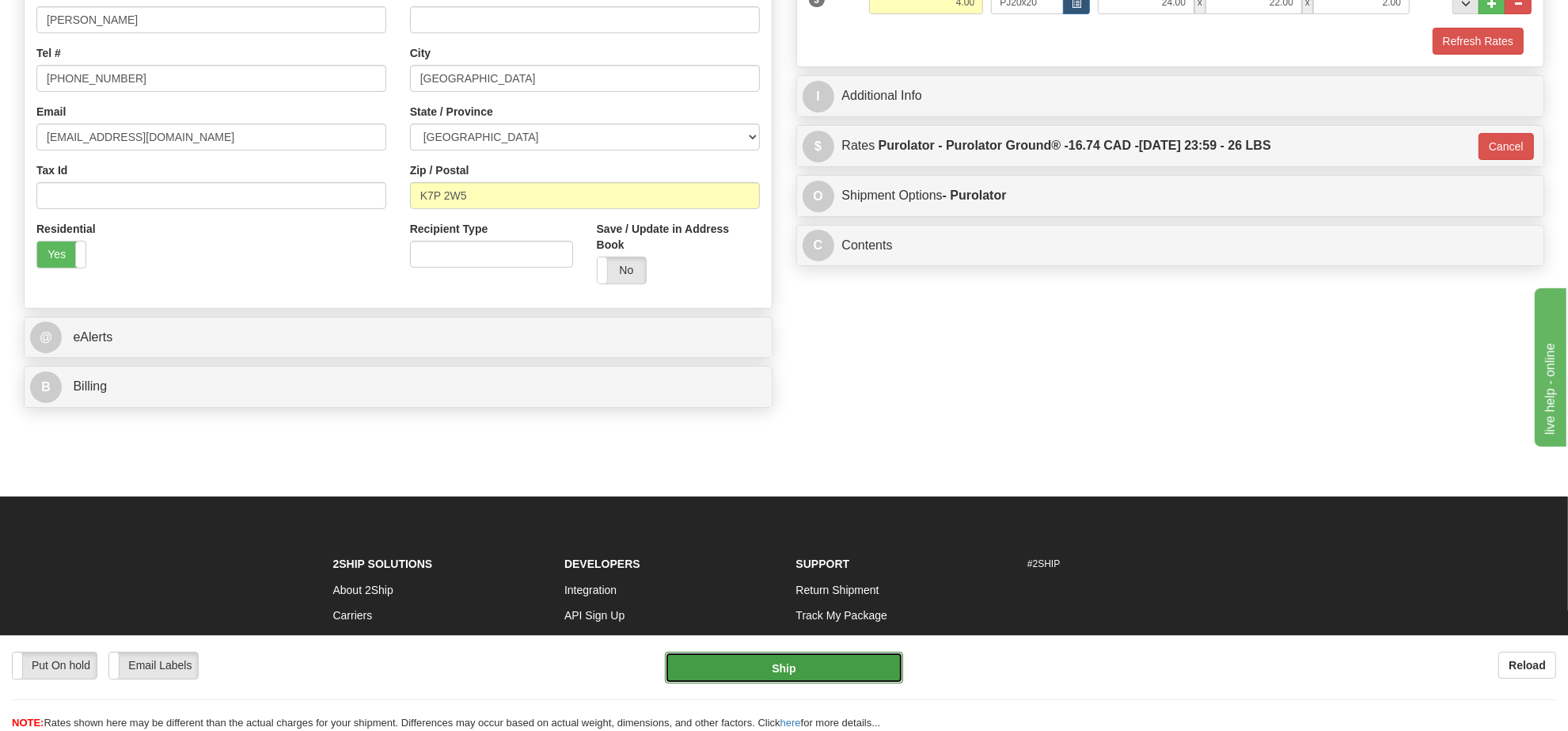
click at [849, 657] on button "Ship" at bounding box center [783, 666] width 238 height 31
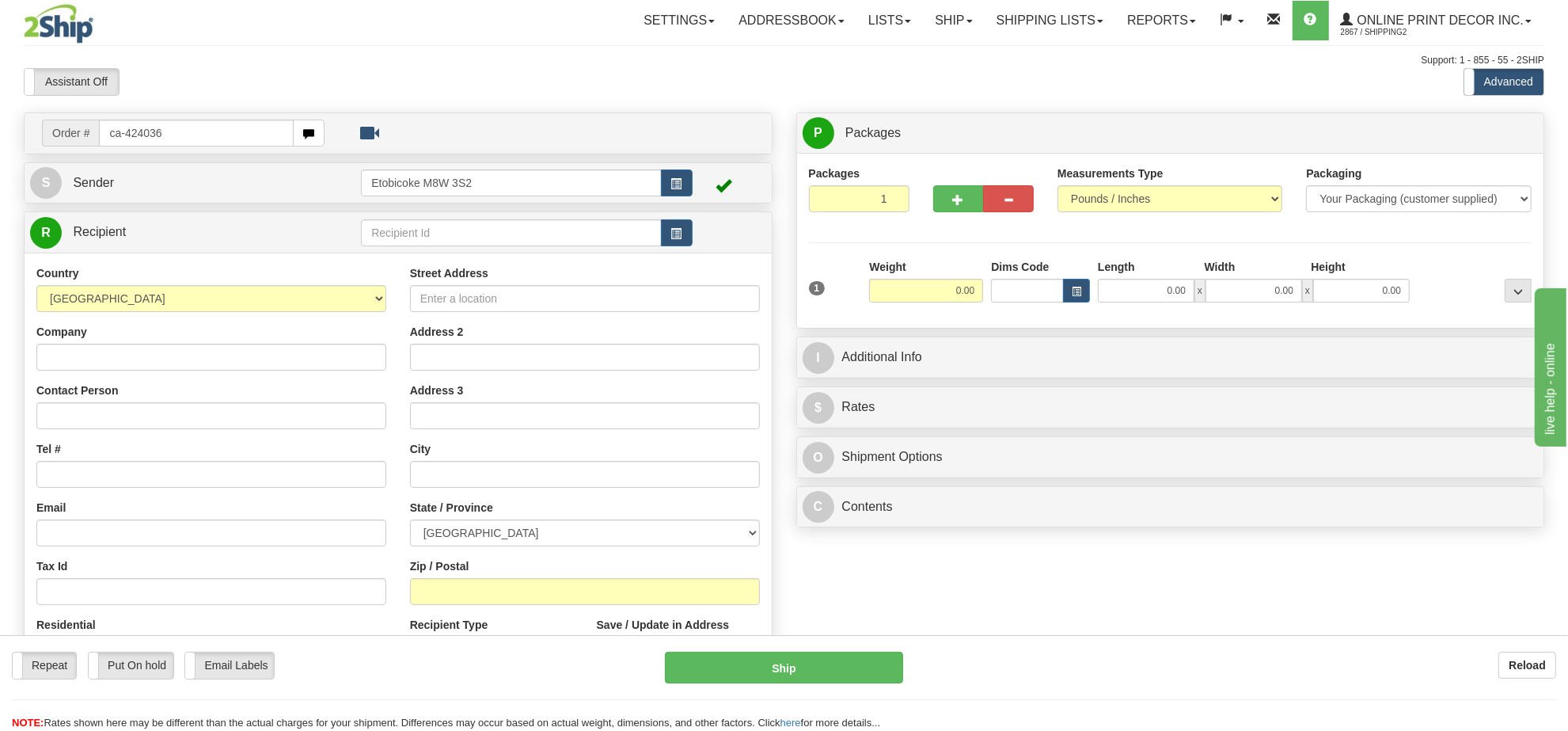
type input "ca-424036"
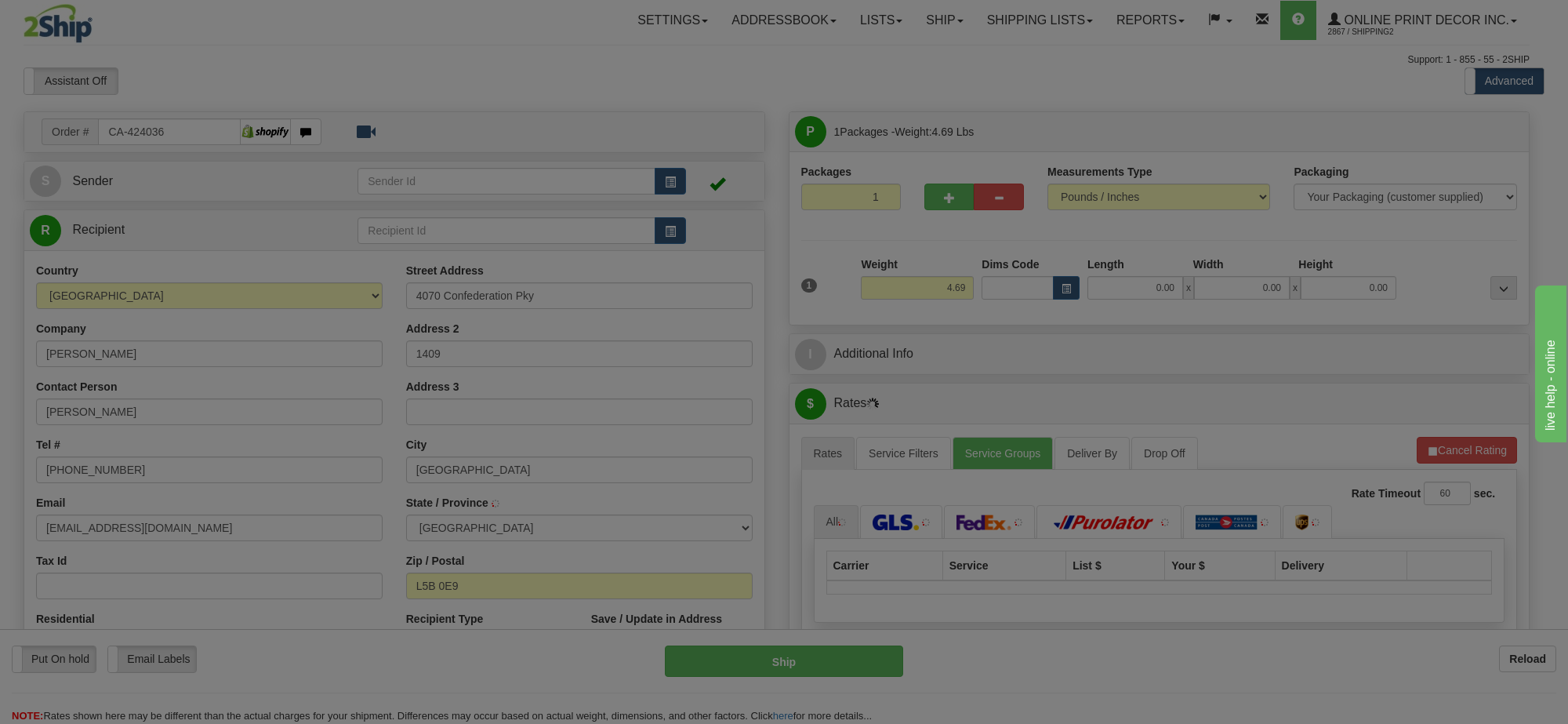
type input "MISSISSAUGA"
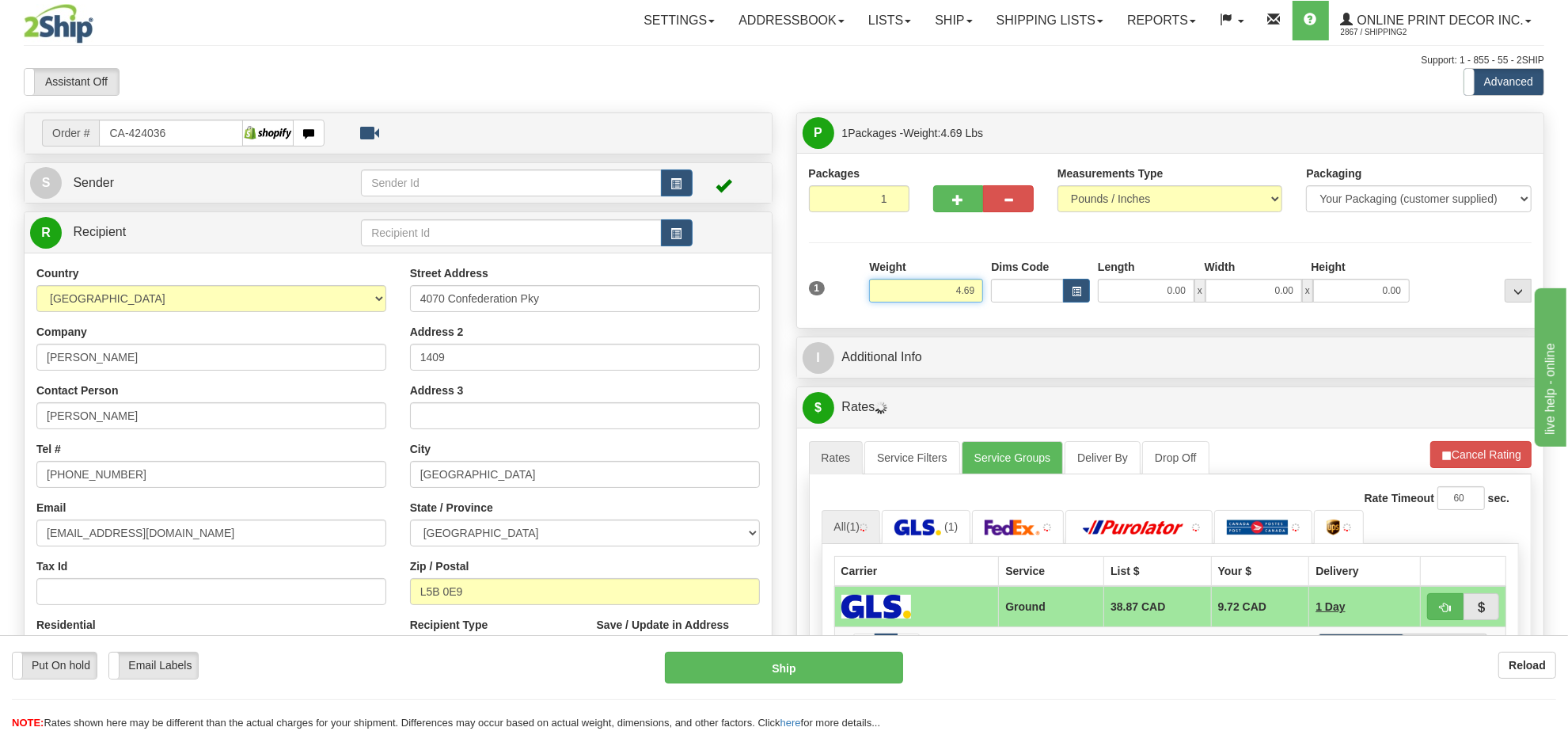
click at [956, 295] on input "4.69" at bounding box center [926, 291] width 114 height 23
click at [963, 294] on input "4.69" at bounding box center [926, 291] width 114 height 23
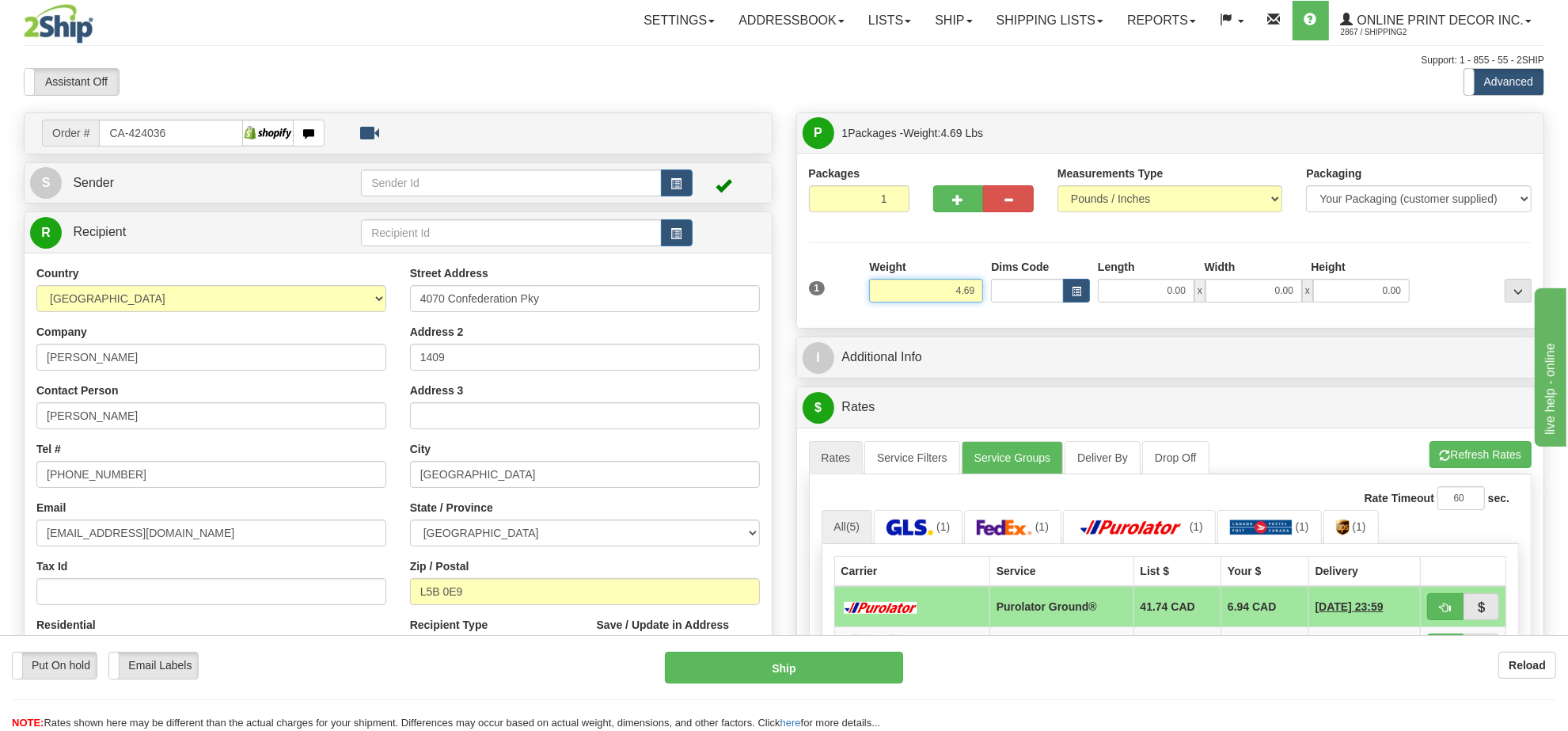
click at [964, 294] on input "4.69" at bounding box center [926, 291] width 114 height 23
type input "3.00"
click at [1070, 299] on button "button" at bounding box center [1076, 291] width 27 height 23
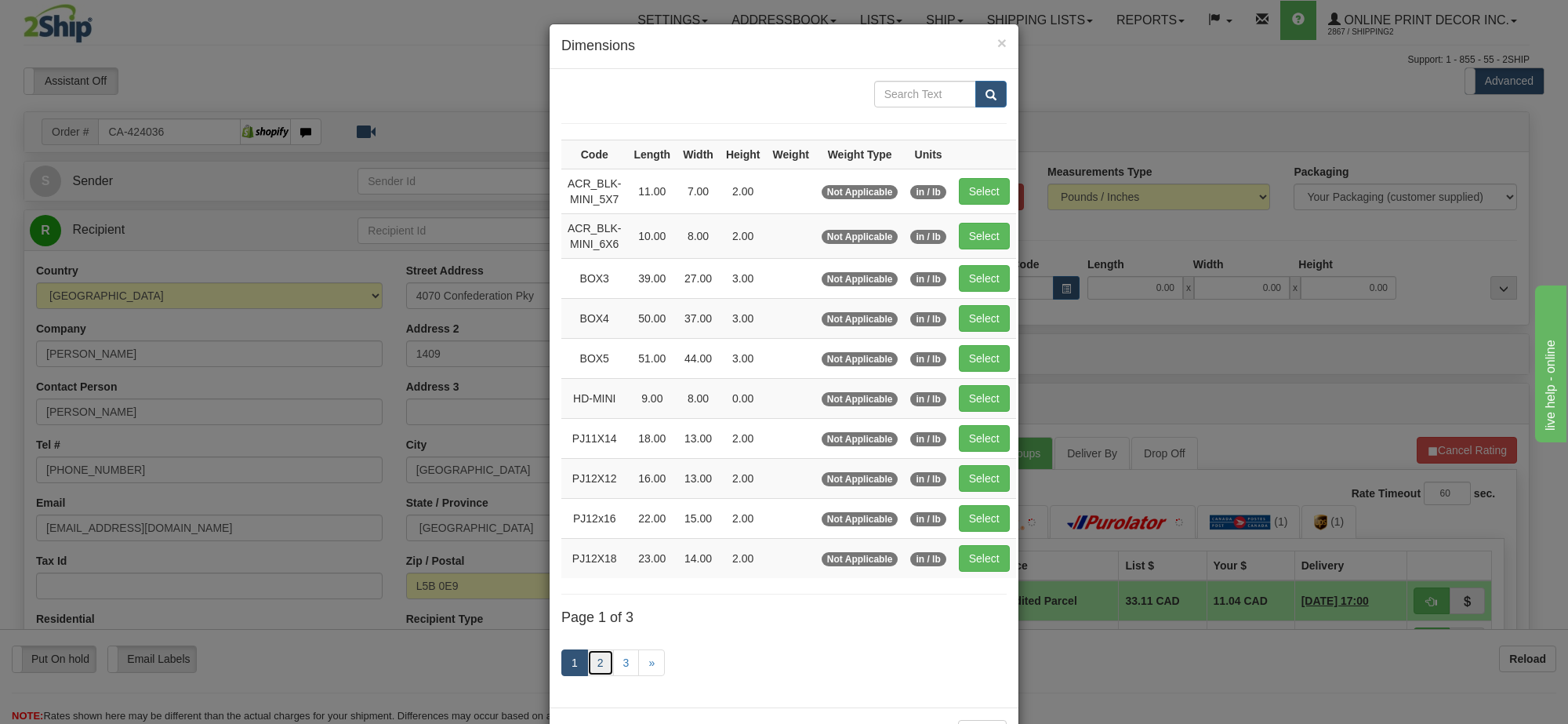
click at [597, 675] on link "2" at bounding box center [601, 663] width 27 height 27
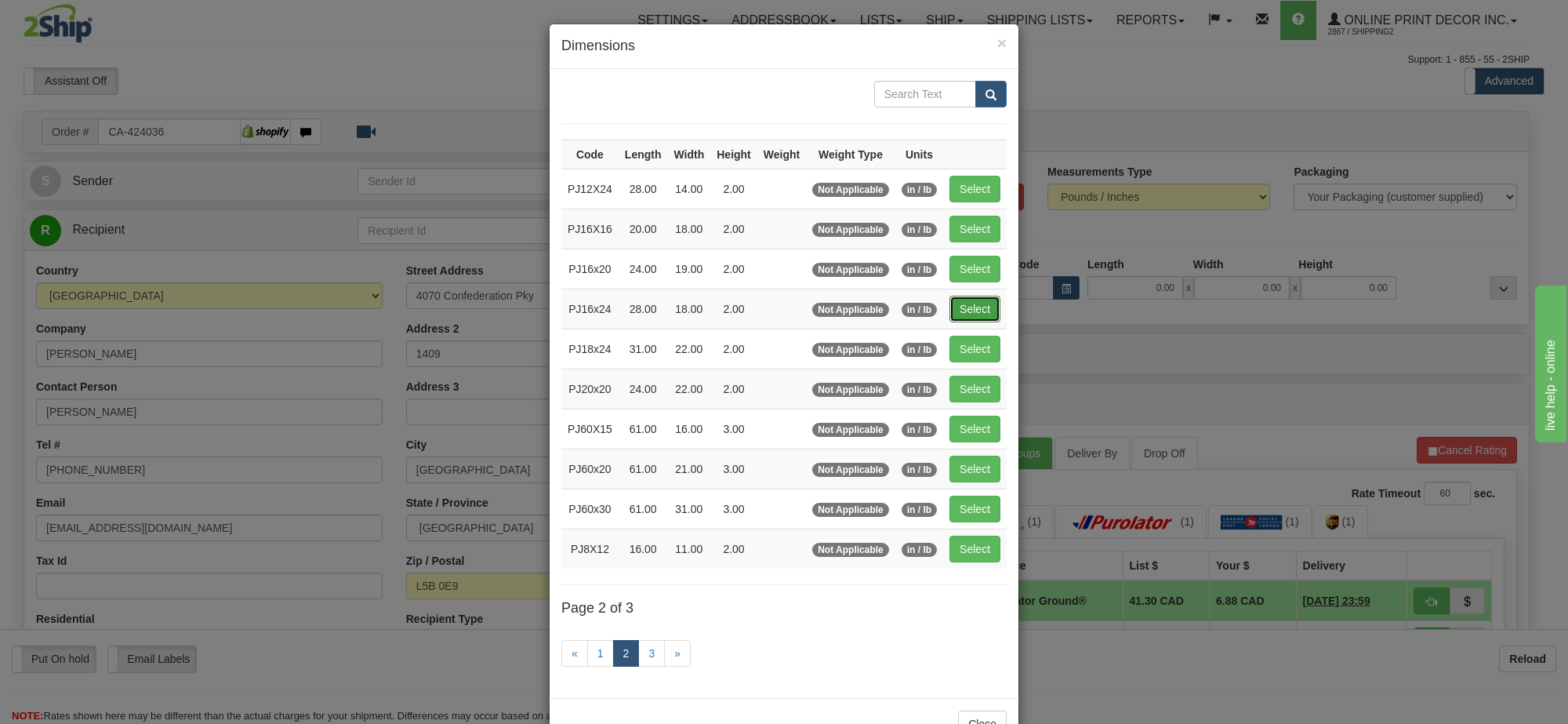
click at [985, 319] on button "Select" at bounding box center [975, 309] width 51 height 27
type input "PJ16x24"
type input "28.00"
type input "18.00"
type input "2.00"
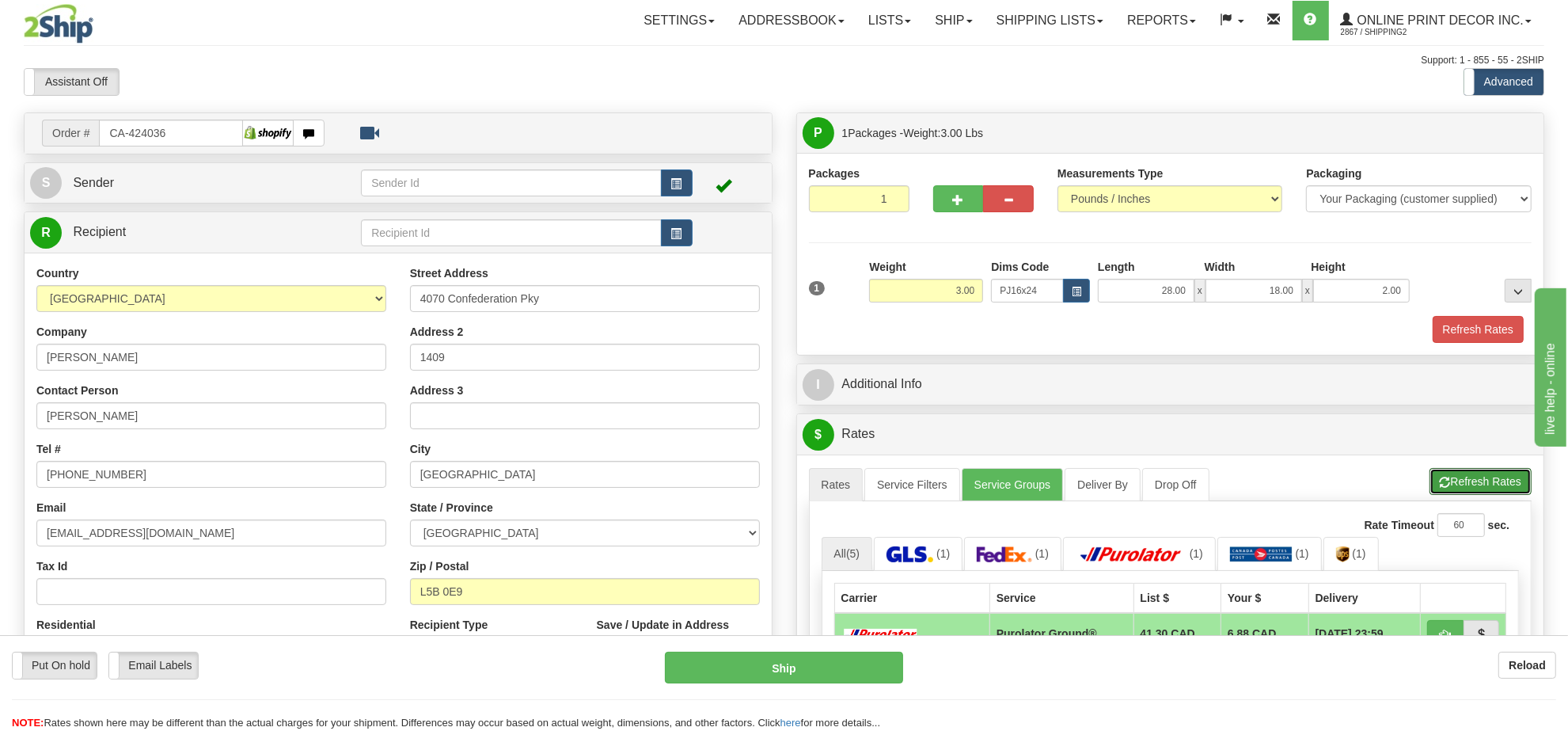
click at [1479, 489] on button "Refresh Rates" at bounding box center [1481, 482] width 102 height 27
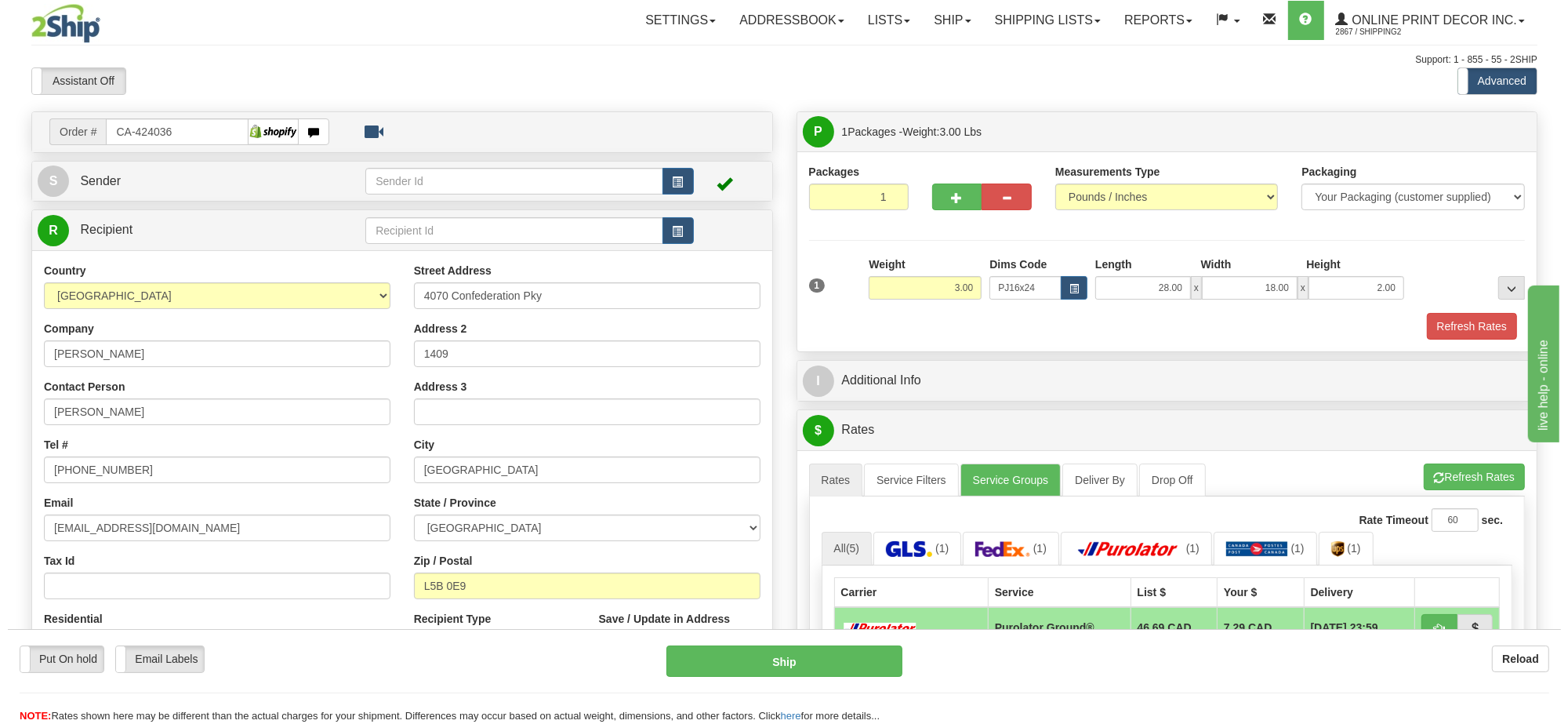
scroll to position [98, 0]
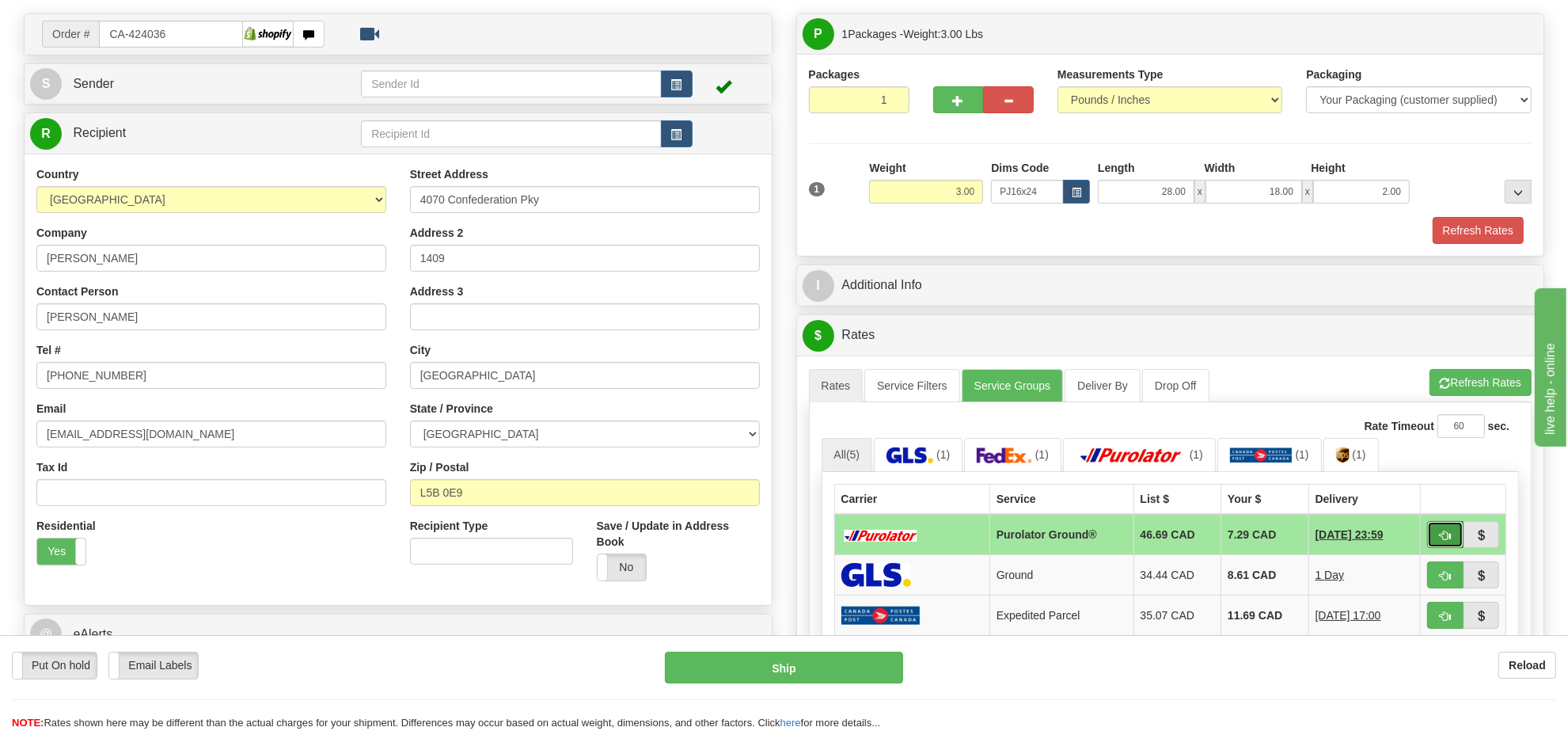
click at [1446, 535] on span "button" at bounding box center [1445, 535] width 11 height 10
type input "260"
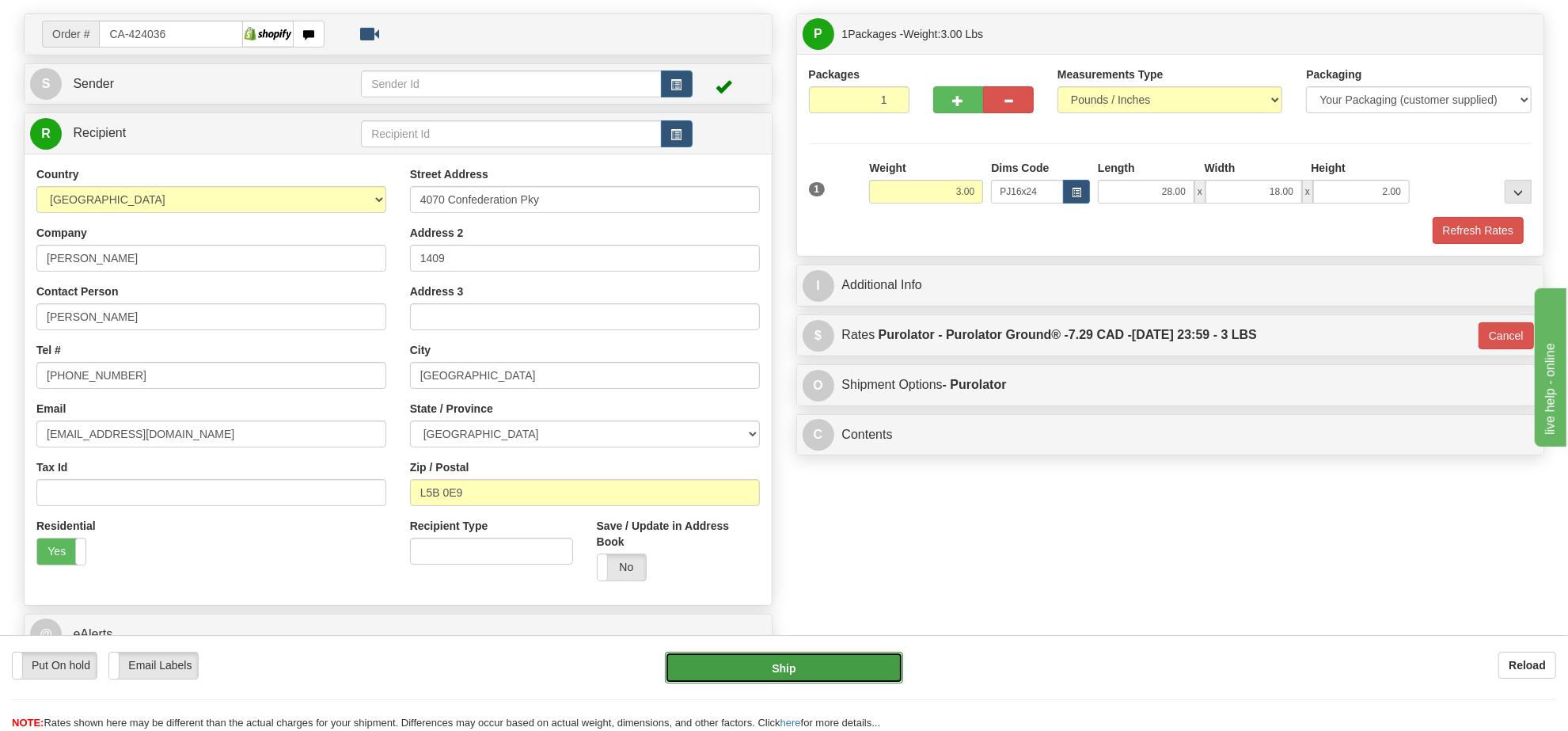
click at [886, 661] on button "Ship" at bounding box center [783, 666] width 238 height 31
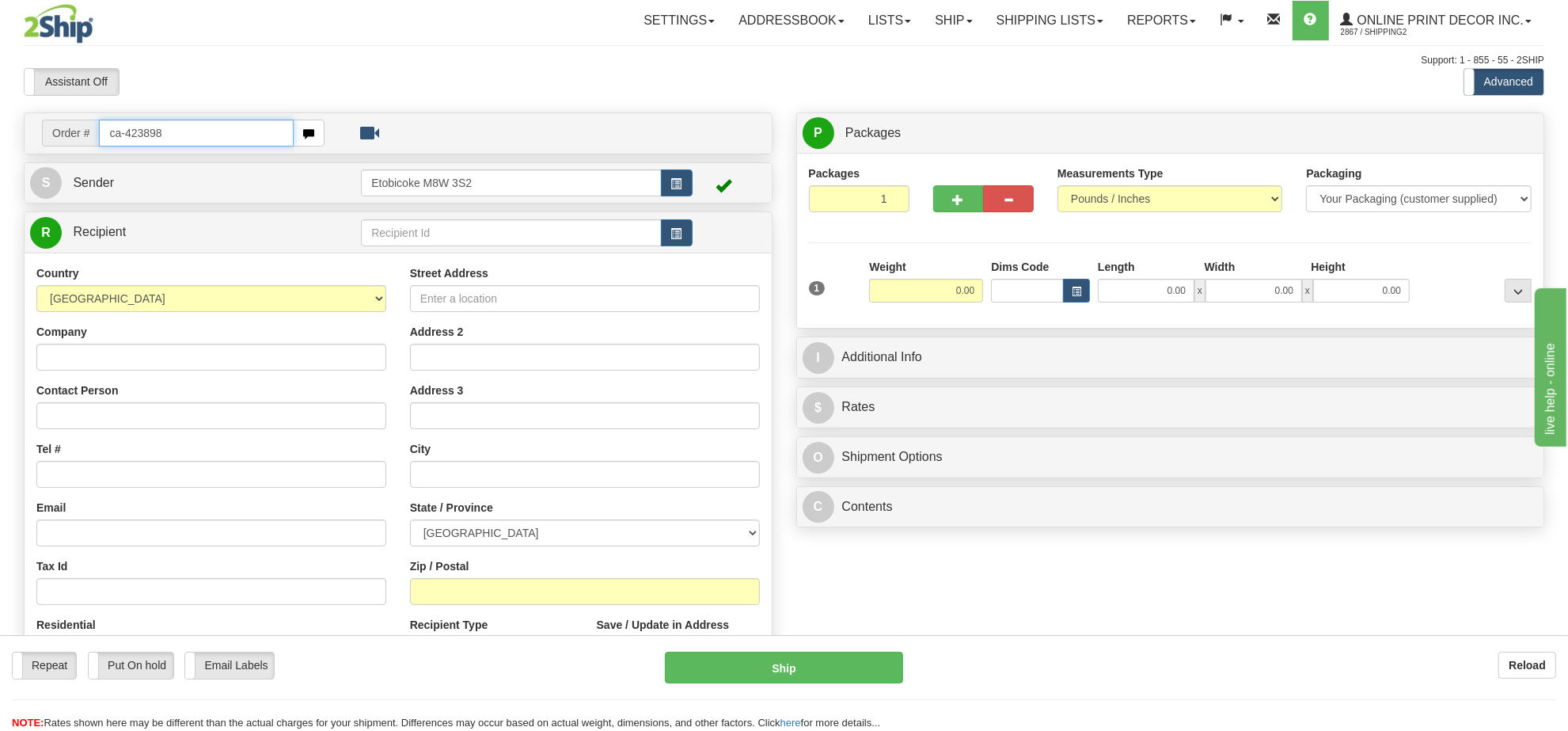
type input "ca-423898"
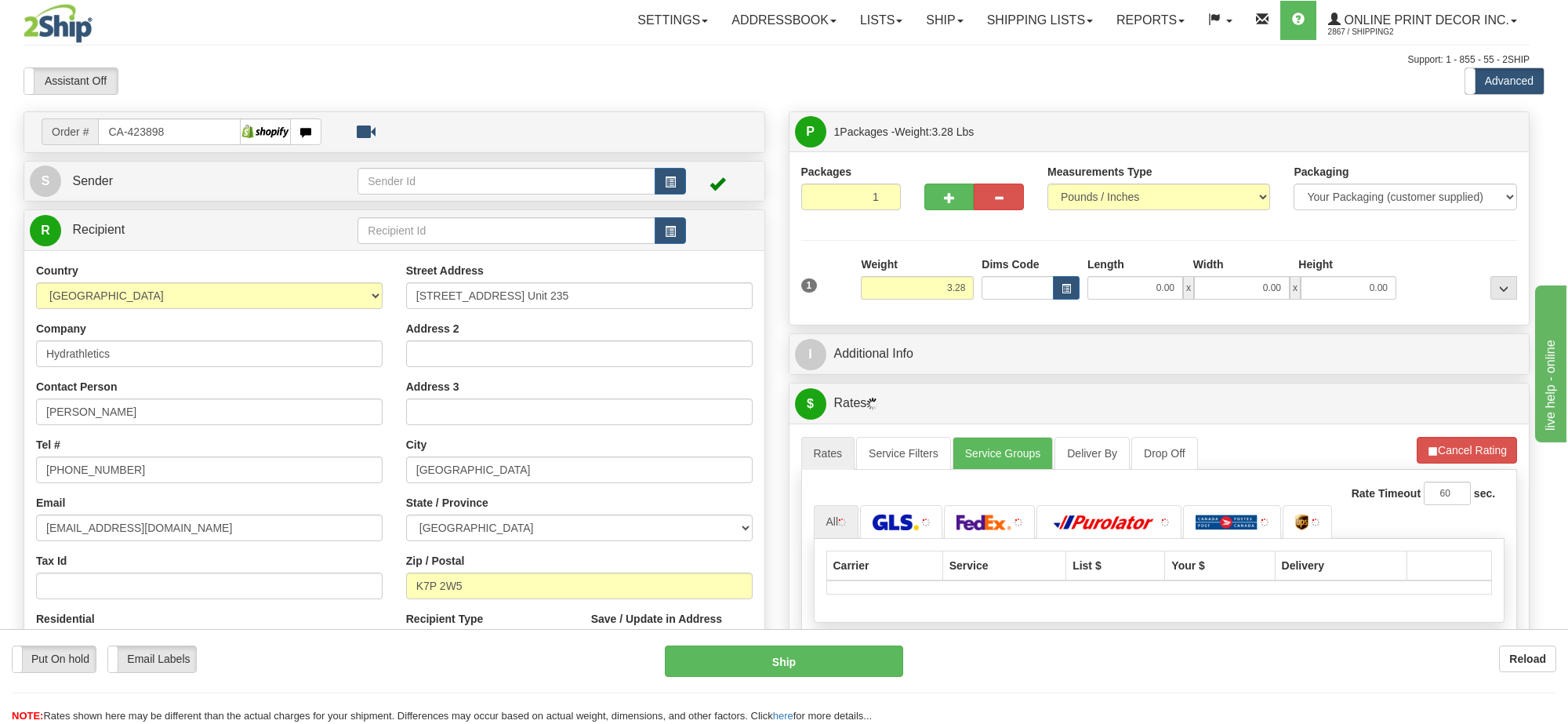
type input "KINGSTON"
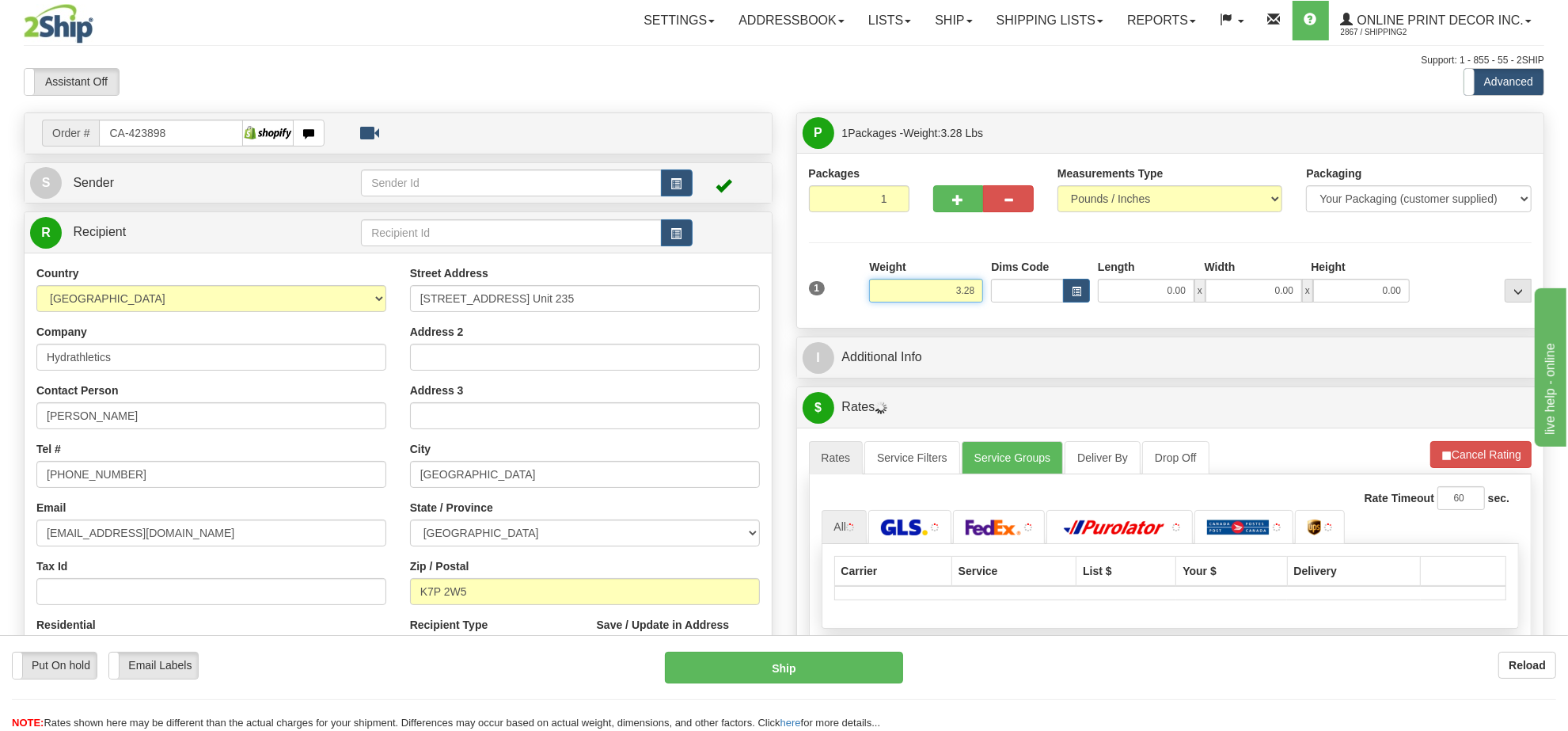
click at [960, 300] on input "3.28" at bounding box center [926, 291] width 114 height 23
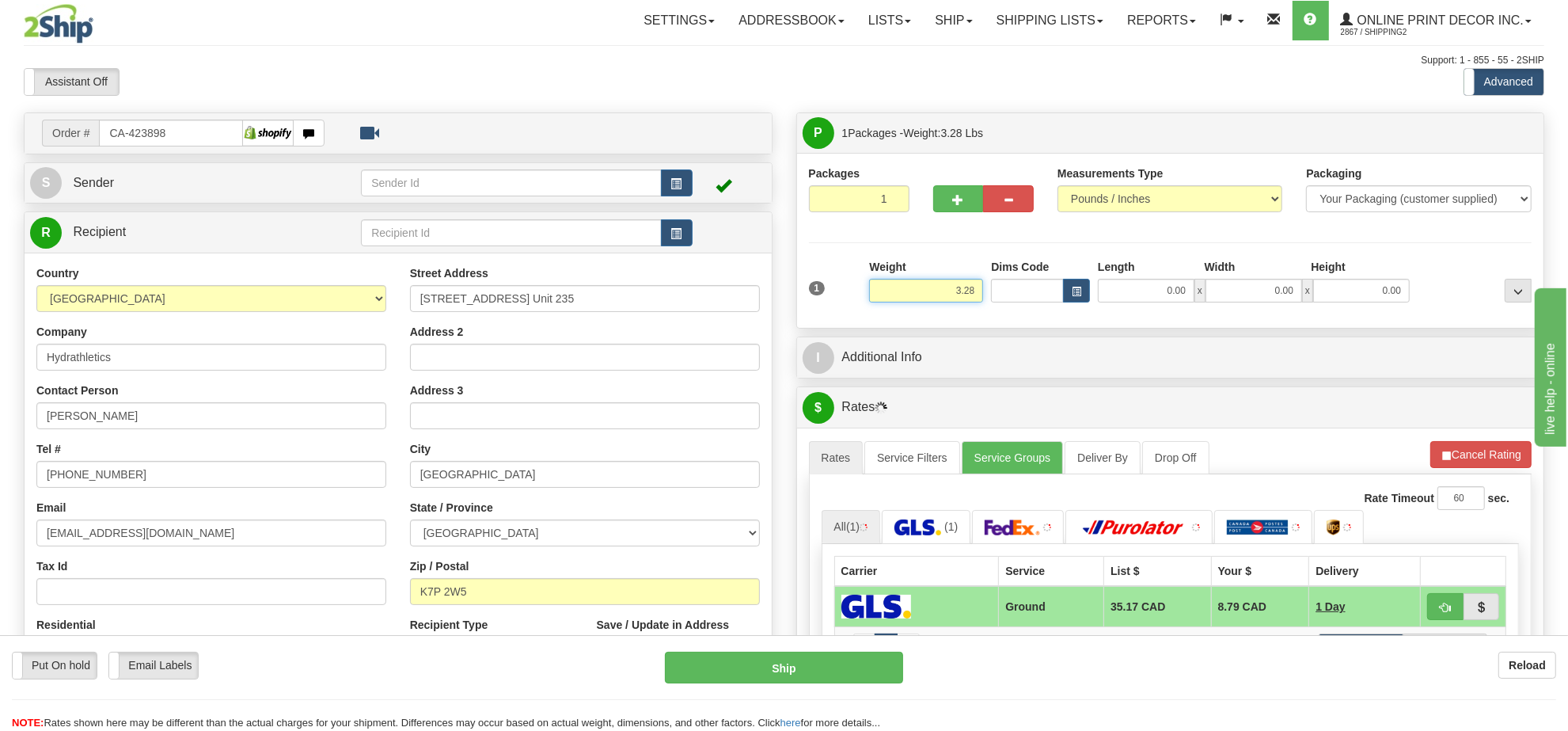
click at [960, 300] on input "3.28" at bounding box center [926, 291] width 114 height 23
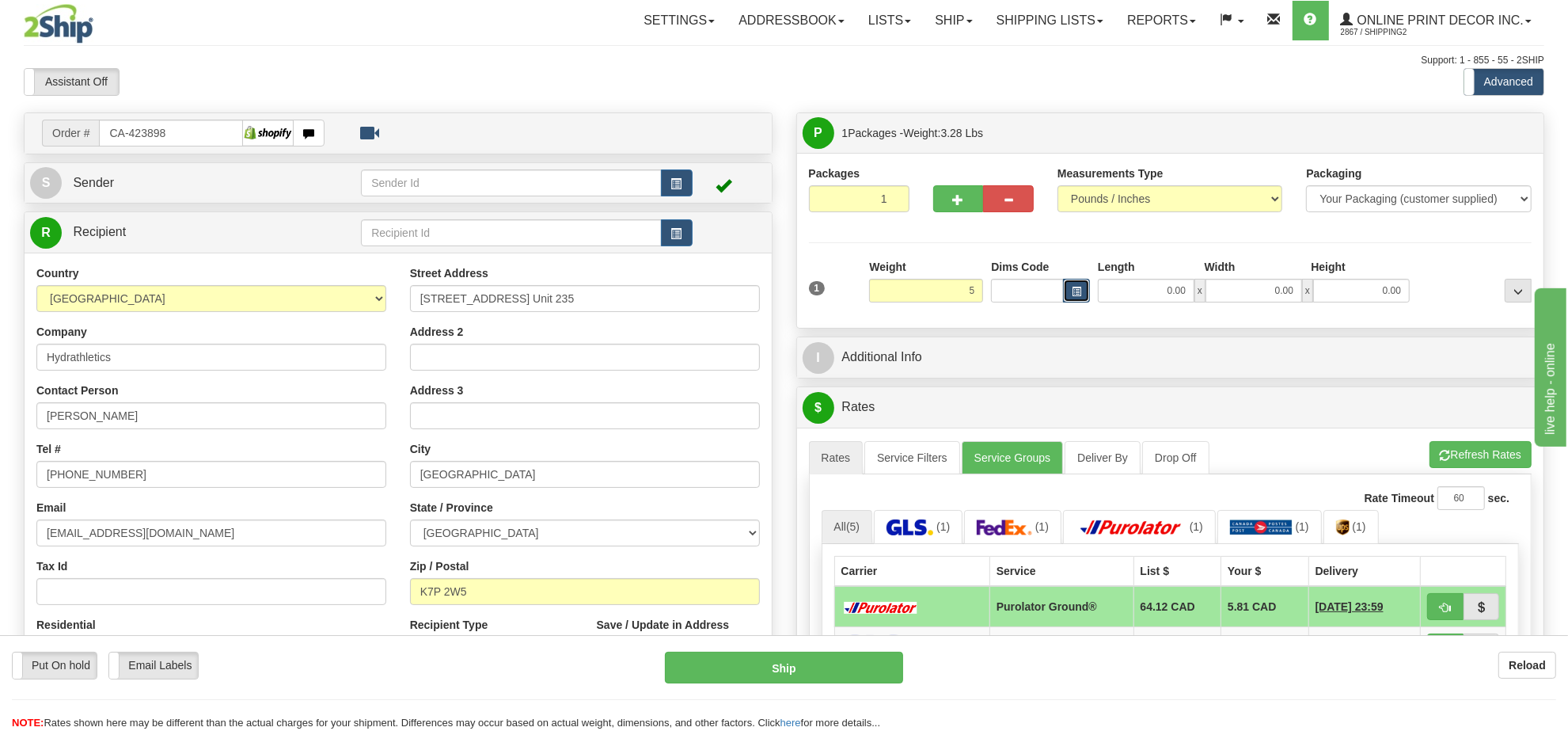
type input "5.00"
click at [1074, 293] on span "button" at bounding box center [1076, 292] width 10 height 9
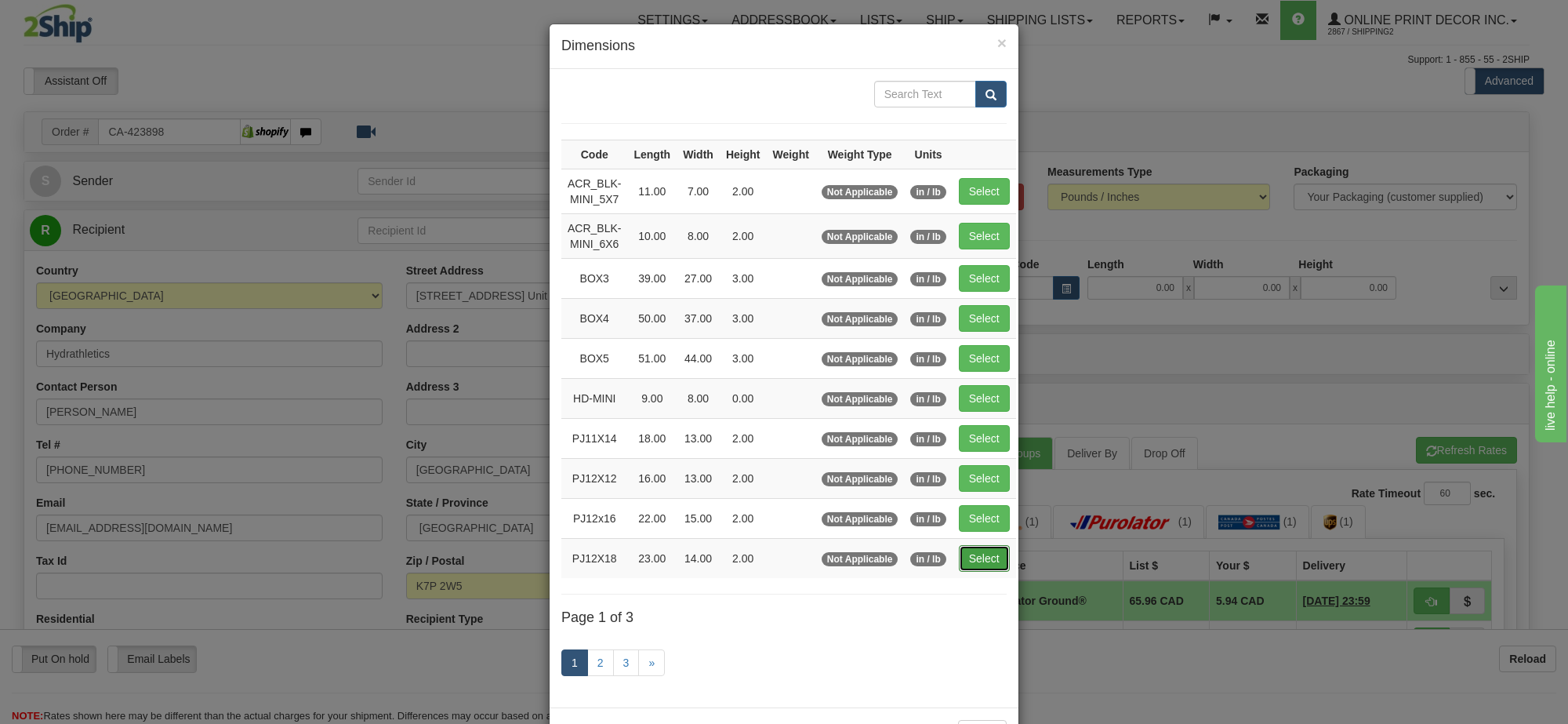
click at [993, 557] on button "Select" at bounding box center [983, 558] width 51 height 27
type input "PJ12X18"
type input "23.00"
type input "14.00"
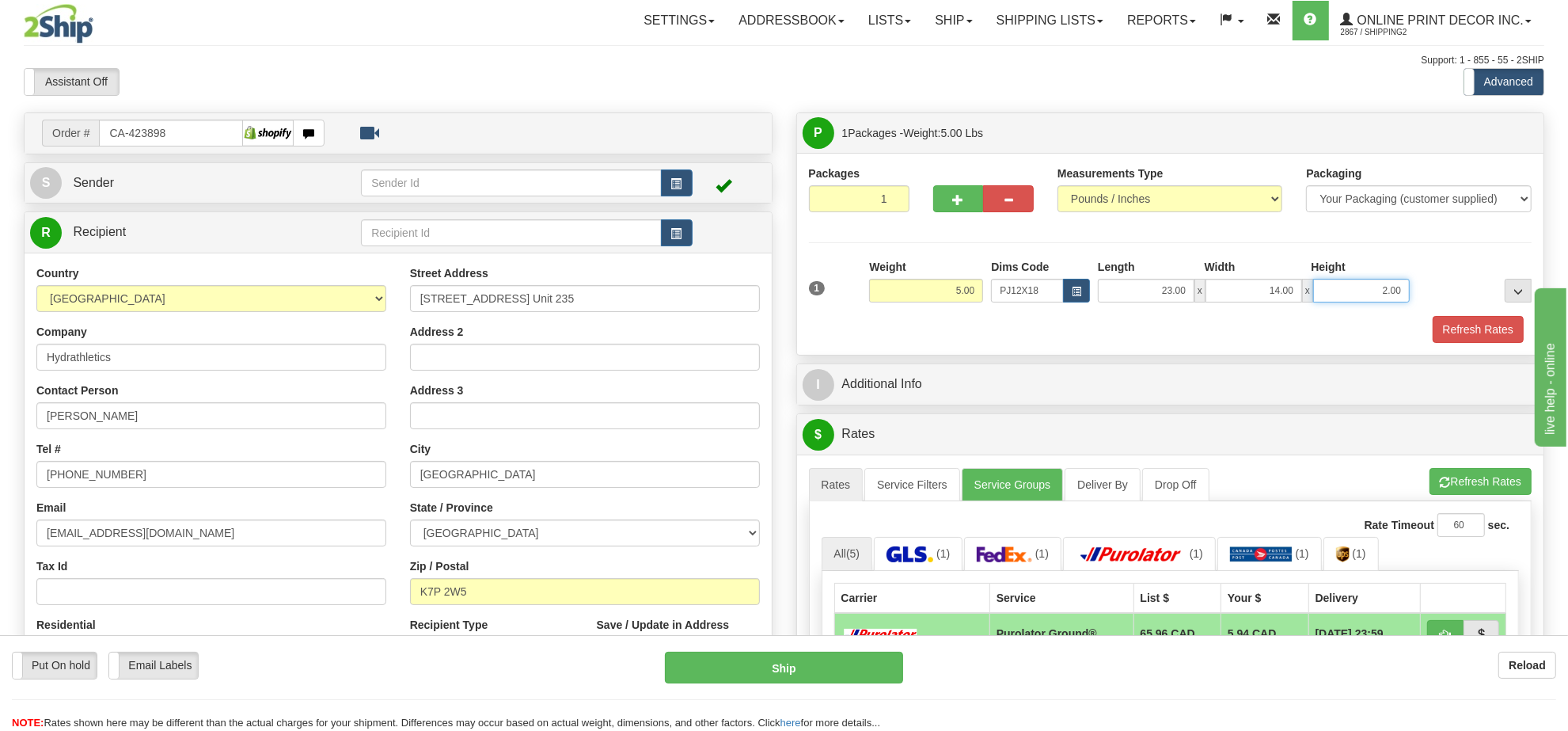
click at [1371, 289] on input "2.00" at bounding box center [1362, 291] width 97 height 23
type input "4.00"
click at [1488, 481] on button "Refresh Rates" at bounding box center [1481, 482] width 102 height 27
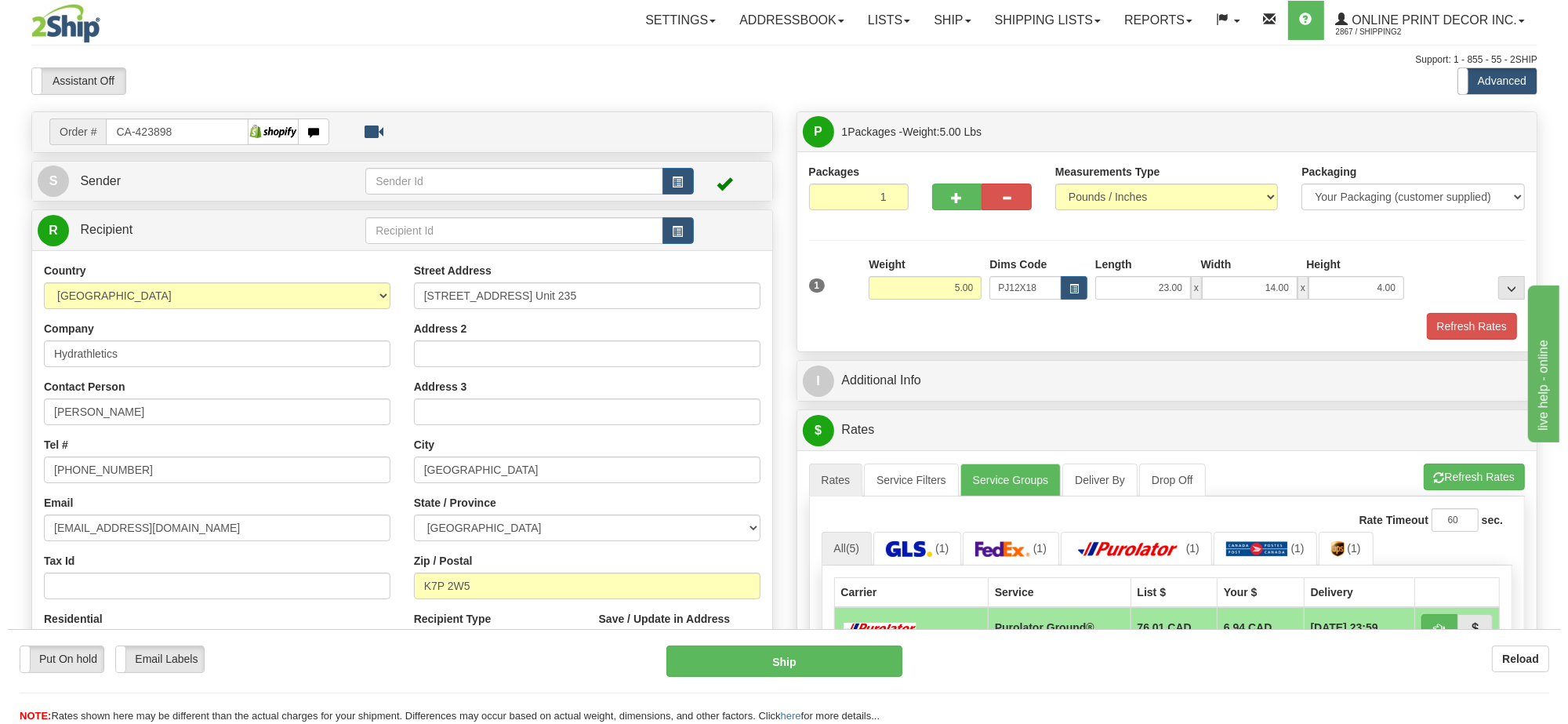
scroll to position [196, 0]
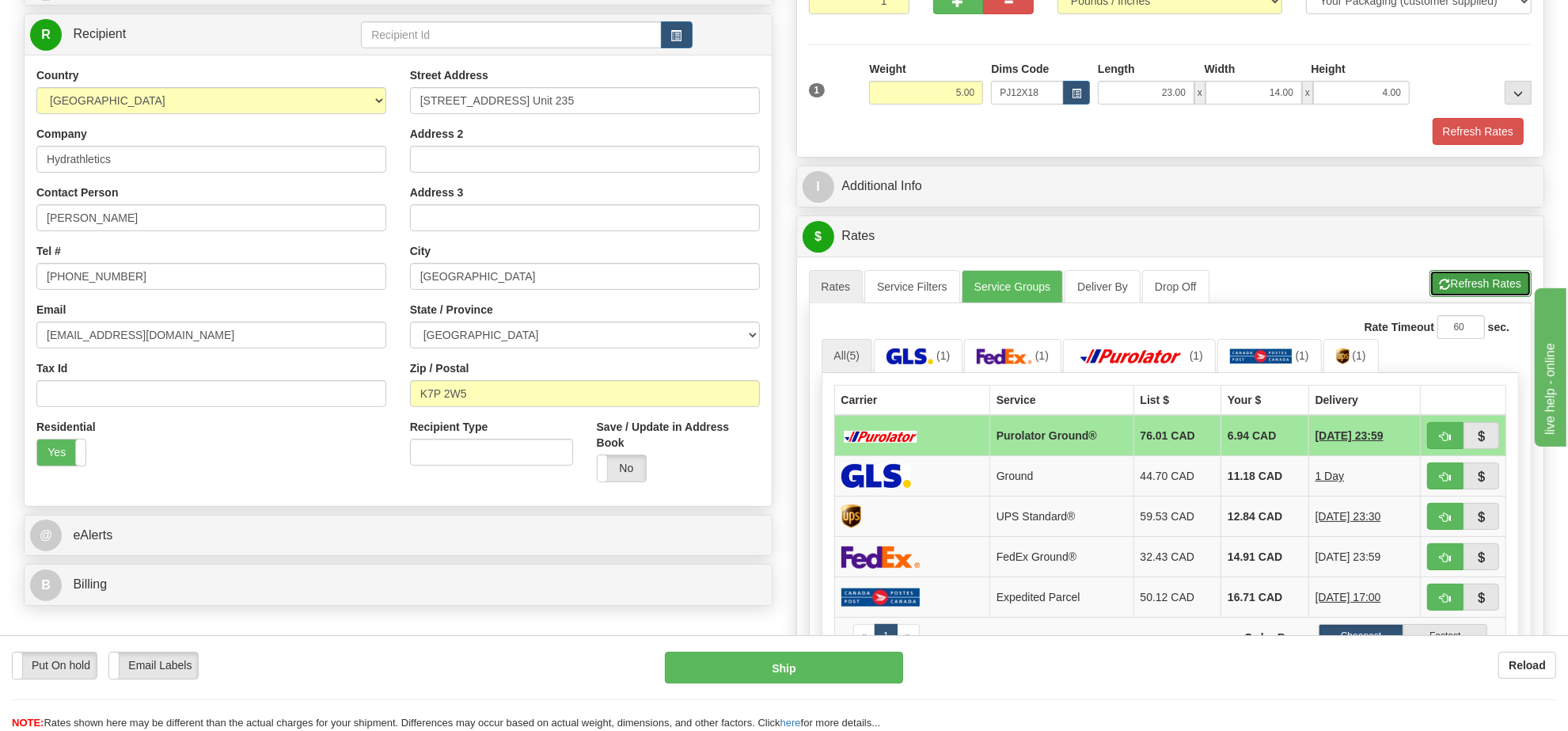
click at [1513, 278] on button "Refresh Rates" at bounding box center [1481, 283] width 102 height 27
click at [1443, 437] on span "button" at bounding box center [1445, 436] width 11 height 10
type input "260"
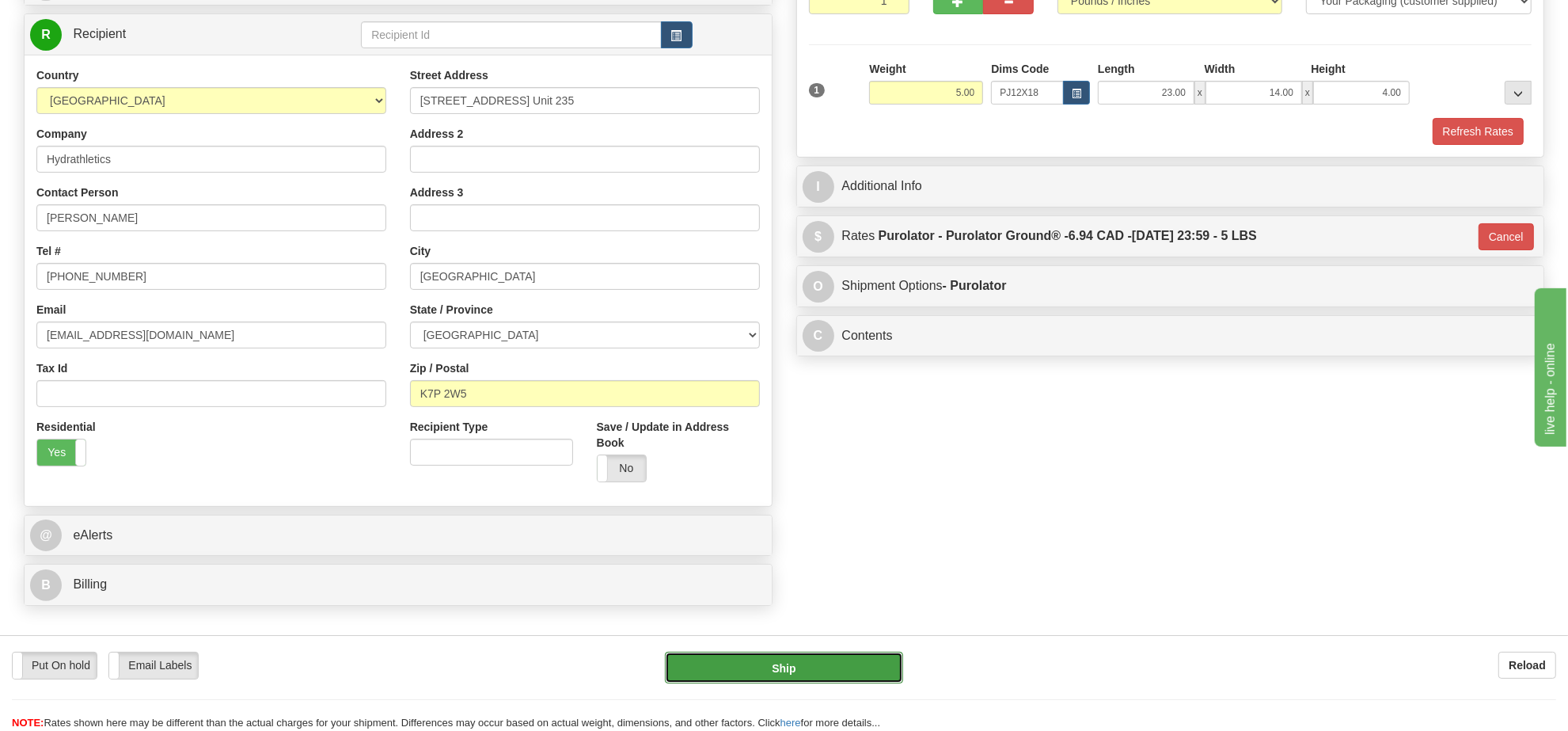
click at [883, 659] on button "Ship" at bounding box center [783, 666] width 238 height 31
